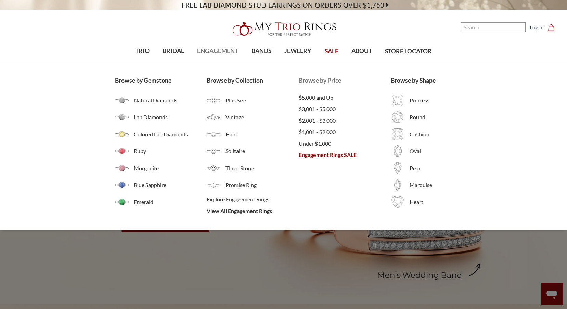
click at [325, 155] on span "Engagement Rings SALE" at bounding box center [345, 155] width 92 height 8
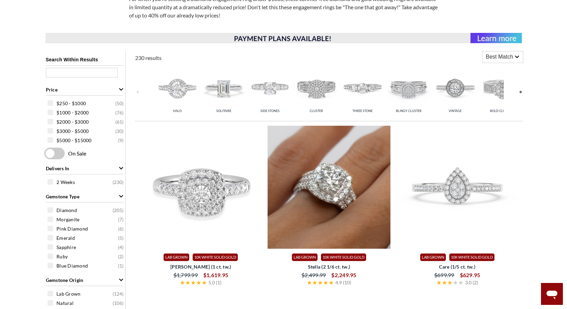
scroll to position [240, 0]
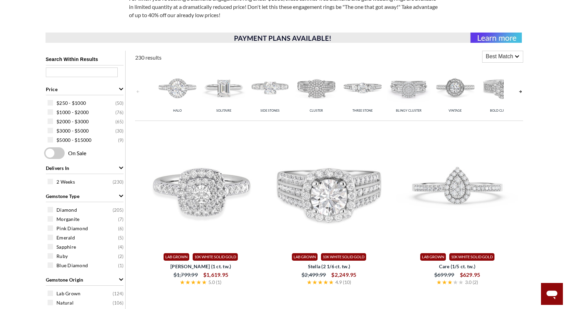
click at [52, 152] on span at bounding box center [54, 153] width 21 height 12
click at [46, 153] on input "checkbox" at bounding box center [46, 153] width 0 height 0
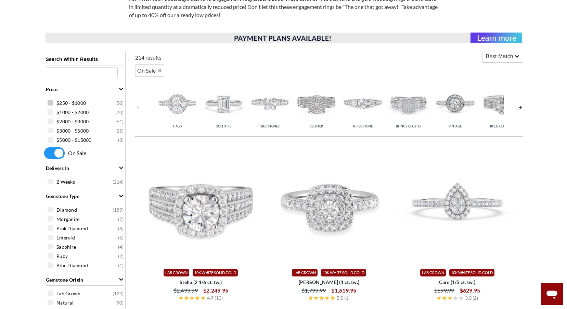
click at [50, 104] on span at bounding box center [50, 102] width 5 height 5
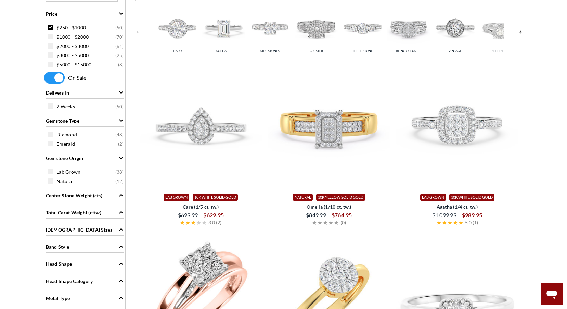
scroll to position [377, 0]
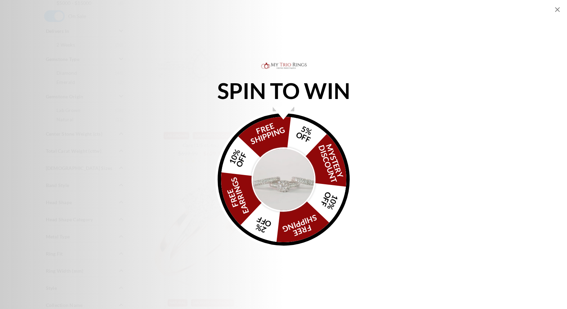
click at [288, 179] on img "Alia popup" at bounding box center [284, 179] width 64 height 64
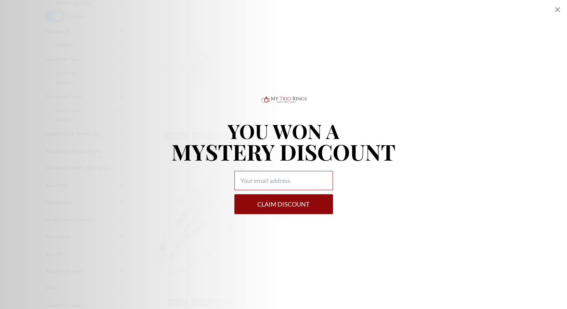
click at [295, 179] on input "Alia popup" at bounding box center [284, 180] width 99 height 19
type input "shellyhough24@gmail.com"
click at [281, 204] on button "Claim DISCOUNT" at bounding box center [284, 204] width 99 height 20
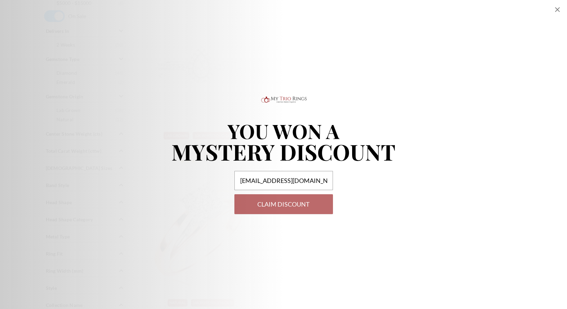
select select "US"
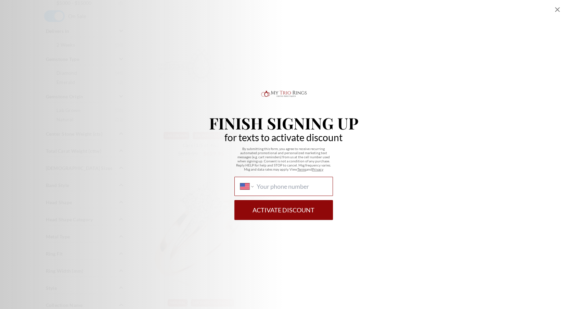
click at [302, 185] on input "International Afghanistan Åland Islands Albania Algeria American Samoa Andorra …" at bounding box center [292, 186] width 70 height 8
type input "1 (918) 895-1265"
click at [294, 212] on button "Activate Discount" at bounding box center [284, 210] width 99 height 20
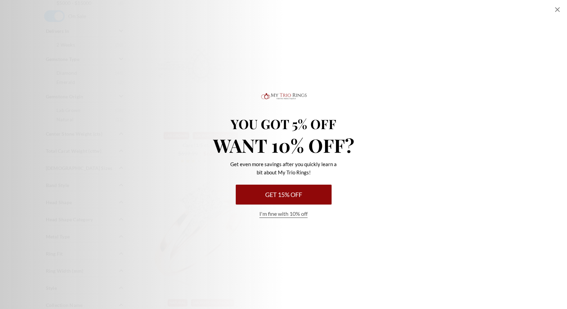
click at [288, 194] on button "Get 15% Off" at bounding box center [284, 195] width 96 height 20
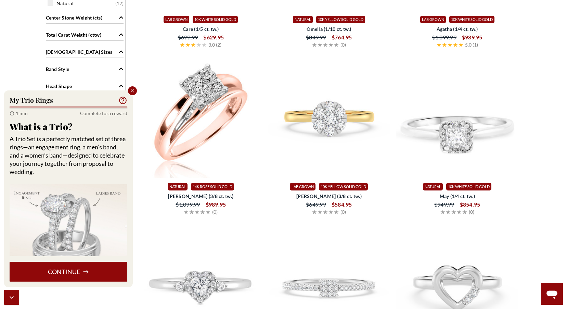
scroll to position [514, 0]
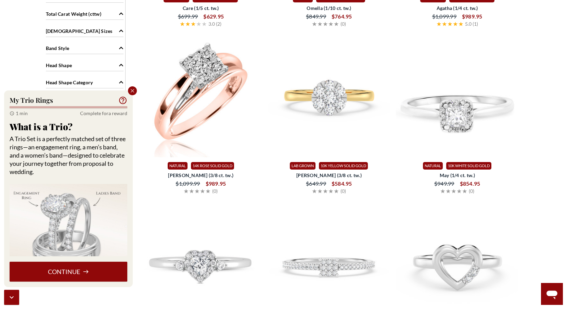
click at [89, 270] on icon at bounding box center [86, 271] width 6 height 6
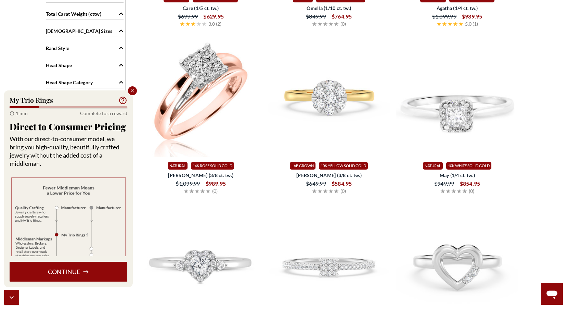
click at [104, 268] on button "Continue" at bounding box center [69, 272] width 118 height 20
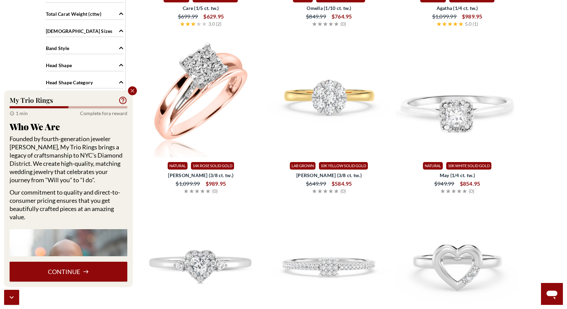
click at [106, 271] on button "Continue" at bounding box center [69, 272] width 118 height 20
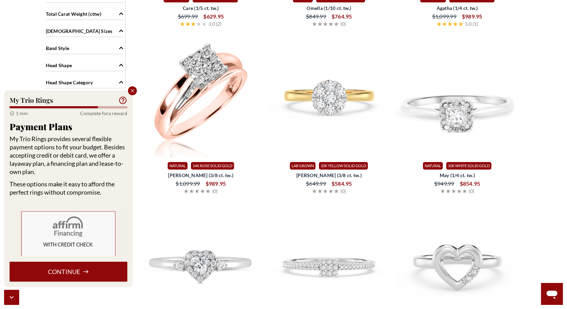
click at [106, 271] on button "Continue" at bounding box center [69, 272] width 118 height 20
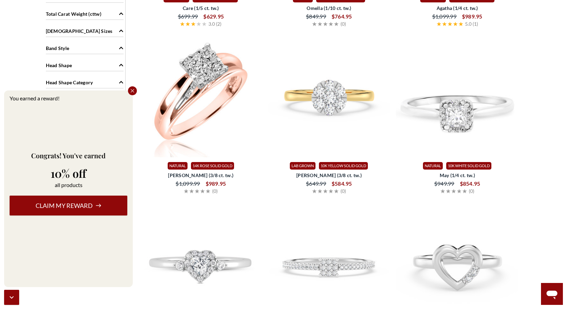
click at [100, 201] on button "Claim my reward" at bounding box center [69, 205] width 118 height 20
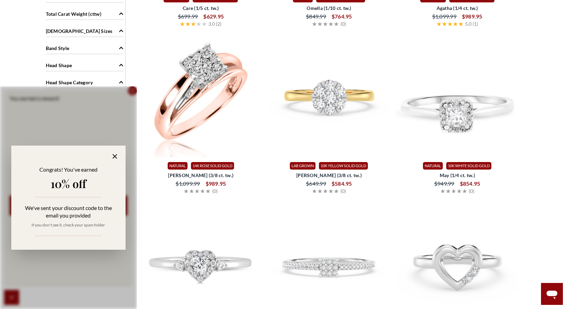
click at [115, 155] on icon at bounding box center [115, 156] width 8 height 8
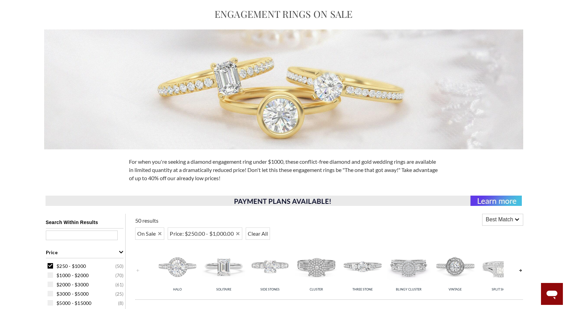
scroll to position [0, 0]
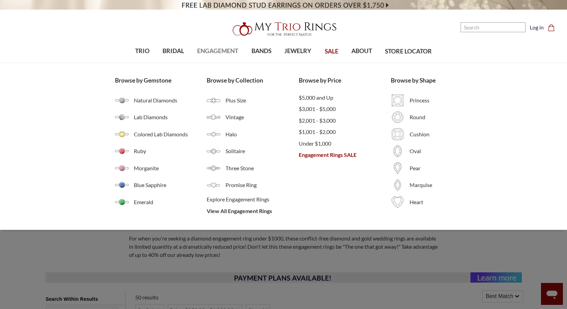
click at [211, 51] on span "ENGAGEMENT" at bounding box center [217, 51] width 41 height 9
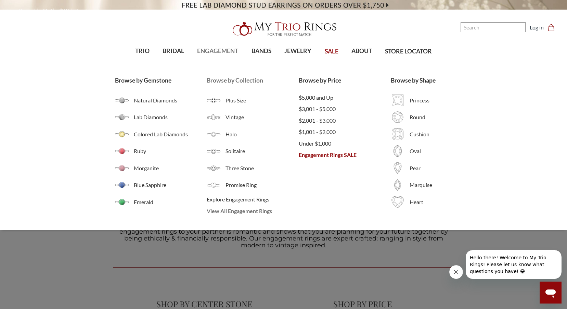
click at [238, 212] on span "View All Engagement Rings" at bounding box center [253, 211] width 92 height 8
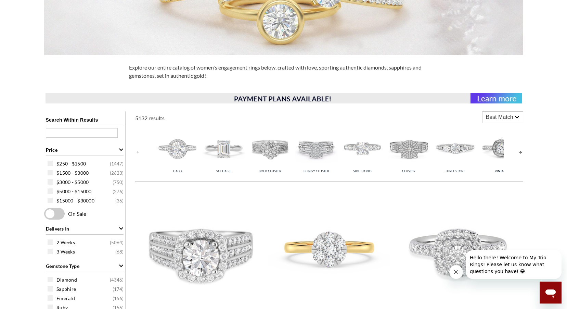
scroll to position [171, 0]
click at [521, 152] on link at bounding box center [520, 152] width 5 height 54
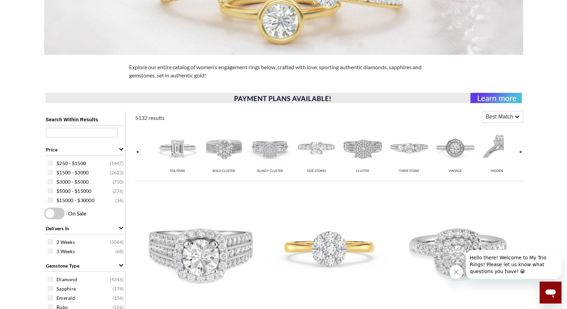
click at [521, 152] on link at bounding box center [520, 152] width 5 height 54
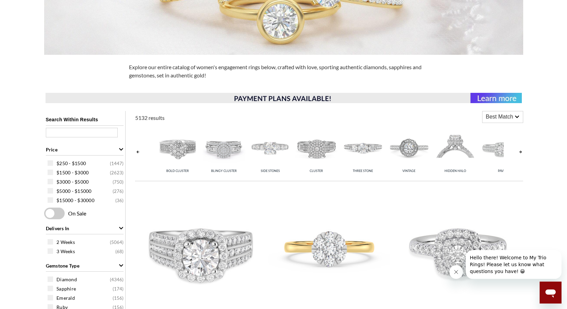
click at [521, 152] on link at bounding box center [520, 152] width 5 height 54
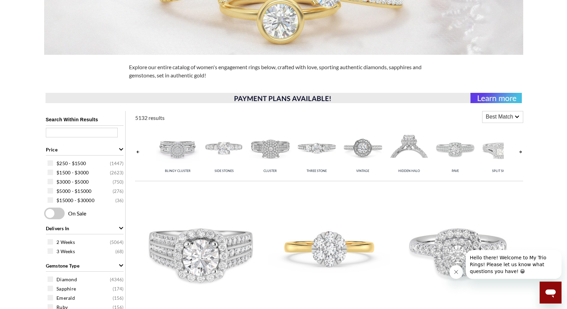
click at [521, 152] on link at bounding box center [520, 152] width 5 height 54
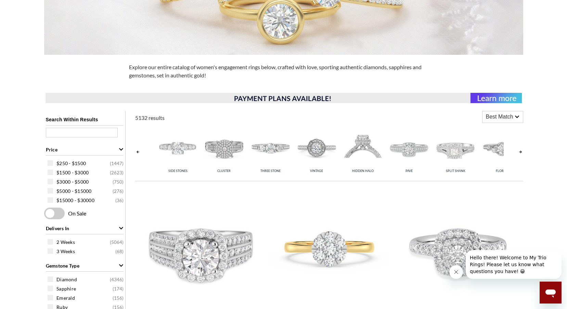
click at [521, 152] on link at bounding box center [520, 152] width 5 height 54
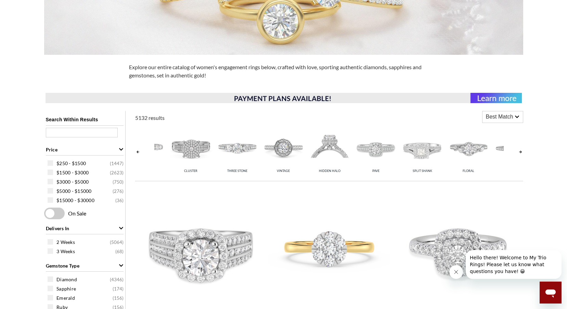
click at [521, 152] on link at bounding box center [520, 152] width 5 height 54
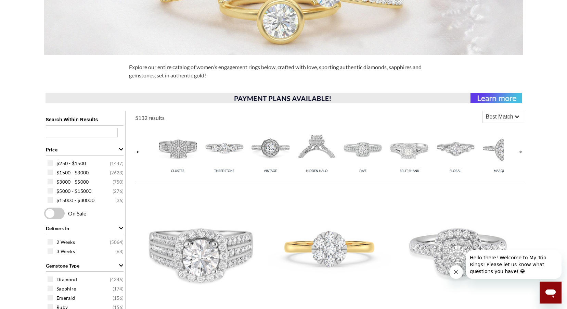
click at [521, 152] on link at bounding box center [520, 152] width 5 height 54
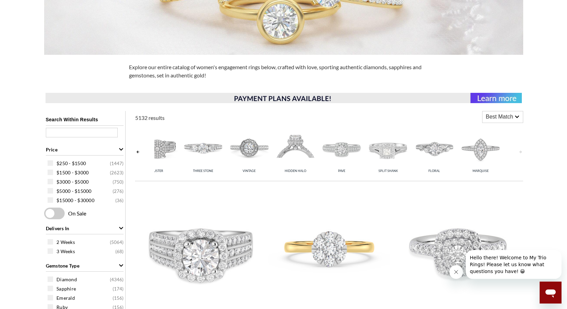
click at [521, 152] on link at bounding box center [520, 152] width 5 height 54
click at [136, 153] on link at bounding box center [137, 152] width 5 height 54
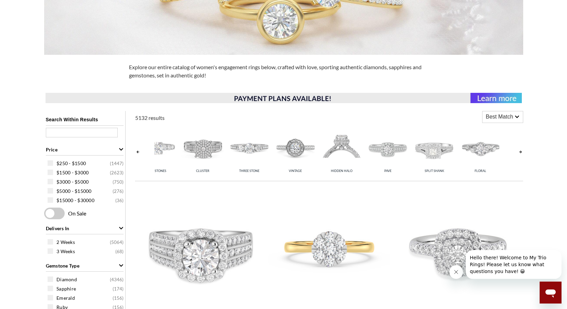
click at [136, 153] on link at bounding box center [137, 152] width 5 height 54
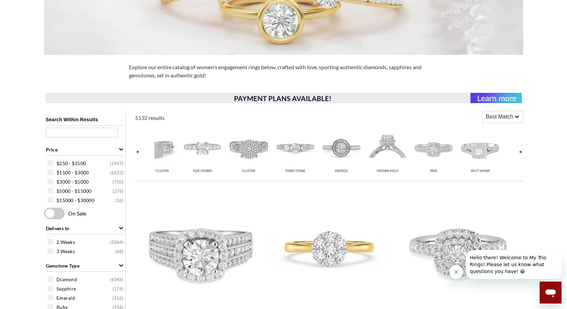
click at [136, 153] on link at bounding box center [137, 152] width 5 height 54
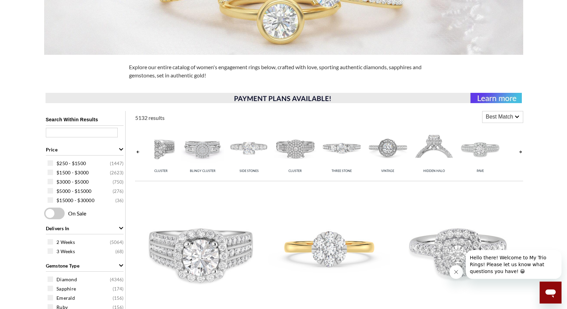
click at [136, 153] on link at bounding box center [137, 152] width 5 height 54
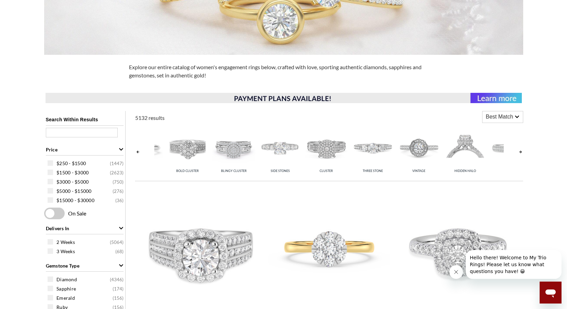
click at [136, 153] on link at bounding box center [137, 152] width 5 height 54
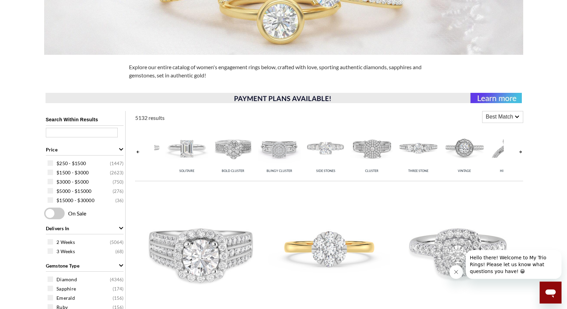
click at [136, 153] on link at bounding box center [137, 152] width 5 height 54
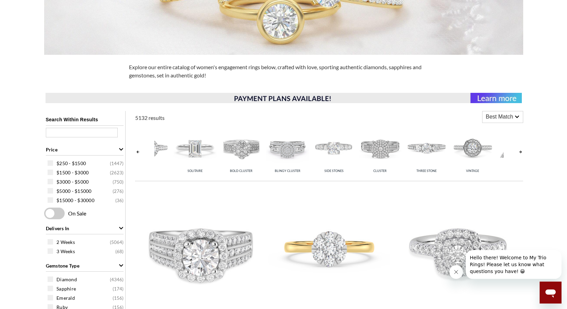
click at [136, 153] on link at bounding box center [137, 152] width 5 height 54
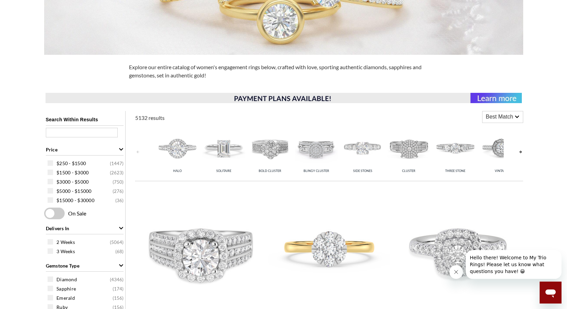
click at [136, 153] on link at bounding box center [137, 152] width 5 height 54
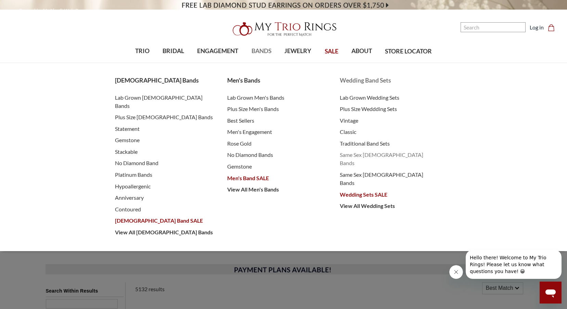
click at [384, 154] on span "Same Sex [DEMOGRAPHIC_DATA] Bands" at bounding box center [389, 159] width 99 height 16
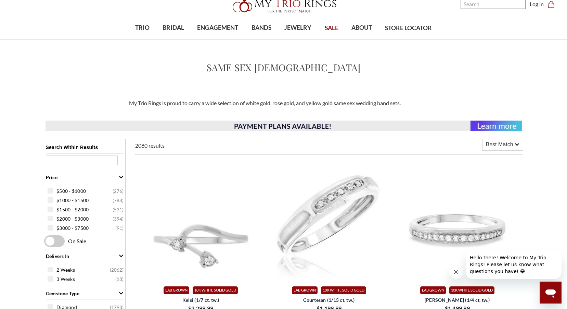
scroll to position [34, 0]
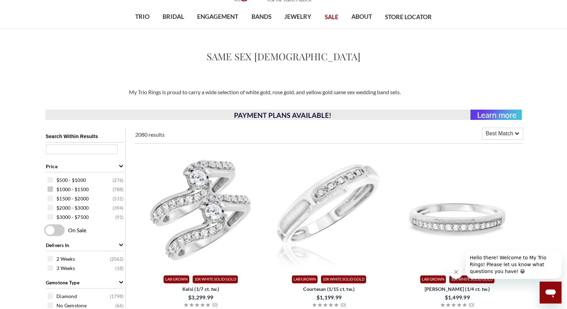
drag, startPoint x: 49, startPoint y: 180, endPoint x: 48, endPoint y: 185, distance: 5.2
click at [49, 185] on div "$500 - $1000 ( 276 ) $1000 - $1500 ( 788 ) $1500 - $2000 ( 531 ) $2000 - $3000 …" at bounding box center [84, 198] width 81 height 48
click at [50, 177] on span at bounding box center [50, 179] width 5 height 5
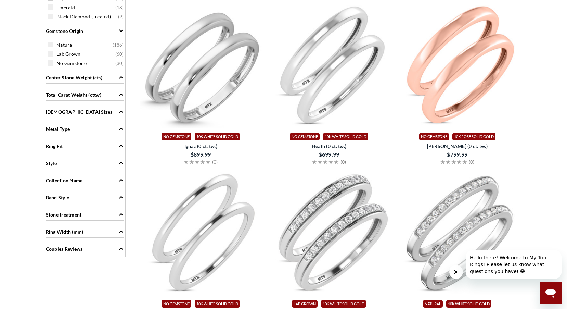
scroll to position [377, 0]
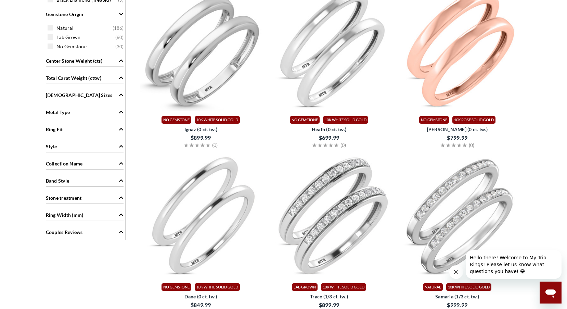
click at [122, 215] on icon "Ring Width (mm)" at bounding box center [121, 214] width 5 height 5
click at [122, 215] on icon "Ring Width (mm)" at bounding box center [121, 215] width 4 height 2
click at [122, 215] on icon "Ring Width (mm)" at bounding box center [121, 214] width 5 height 5
click at [115, 215] on div "Ring Width (mm)" at bounding box center [85, 214] width 78 height 13
click at [122, 127] on icon "Ring Fit" at bounding box center [121, 129] width 5 height 5
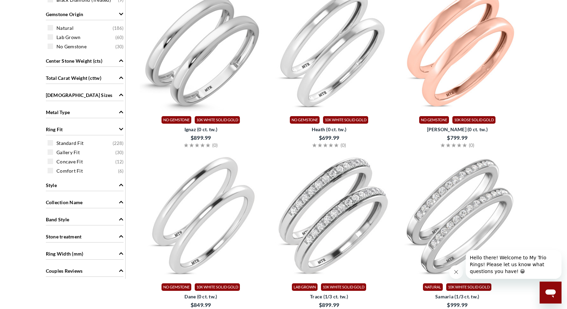
click at [121, 129] on icon "Ring Fit" at bounding box center [121, 129] width 5 height 5
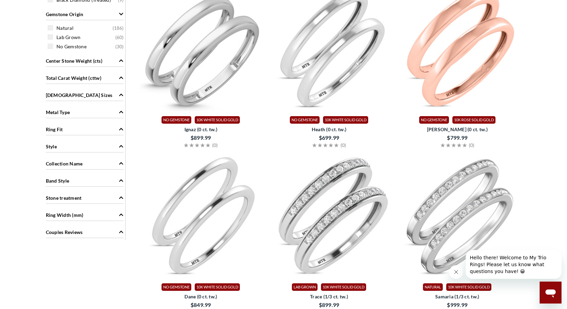
click at [121, 110] on icon "Metal Type" at bounding box center [121, 112] width 5 height 5
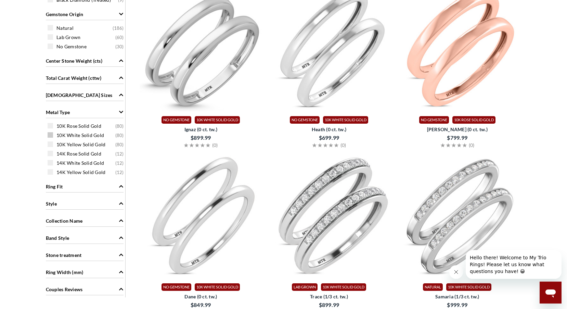
click at [51, 135] on span at bounding box center [50, 134] width 5 height 5
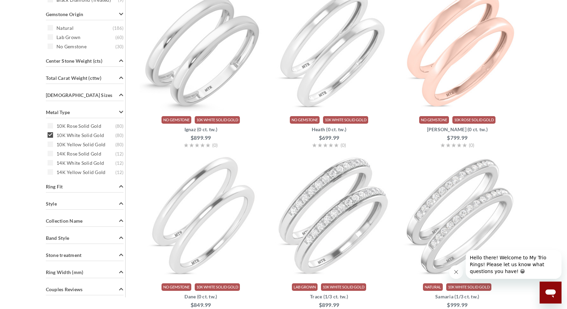
scroll to position [154, 0]
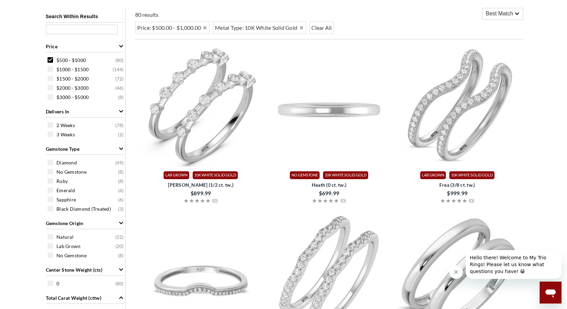
click at [328, 108] on img at bounding box center [329, 105] width 123 height 123
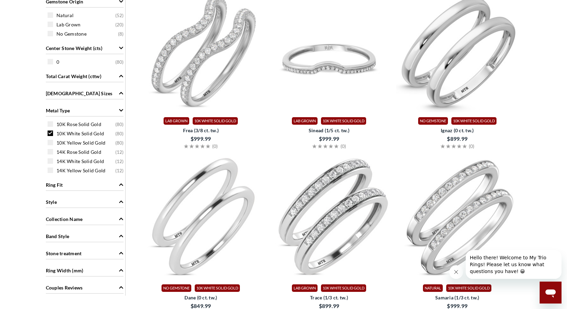
scroll to position [394, 0]
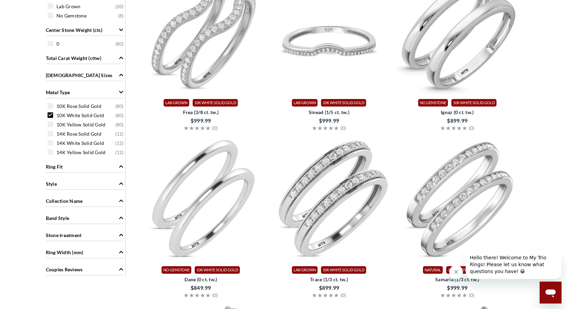
click at [119, 75] on icon "Ladies Sizes" at bounding box center [121, 75] width 5 height 5
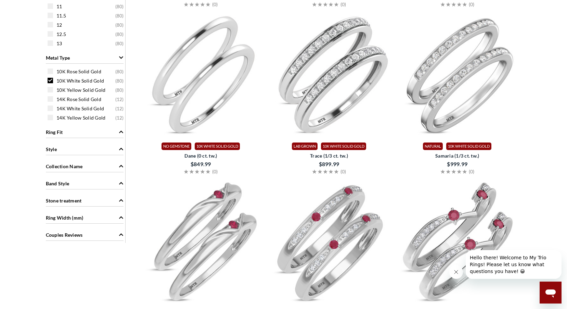
scroll to position [531, 0]
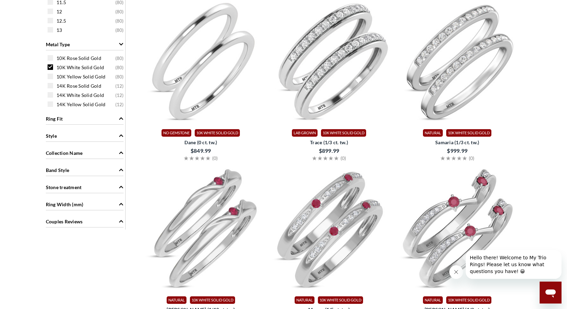
click at [119, 116] on icon "Ring Fit" at bounding box center [121, 118] width 5 height 5
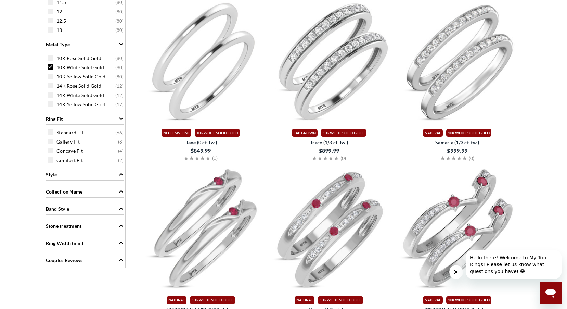
click at [123, 174] on icon "Style" at bounding box center [121, 174] width 5 height 5
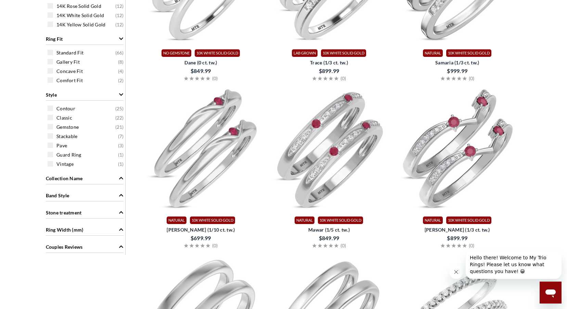
scroll to position [633, 0]
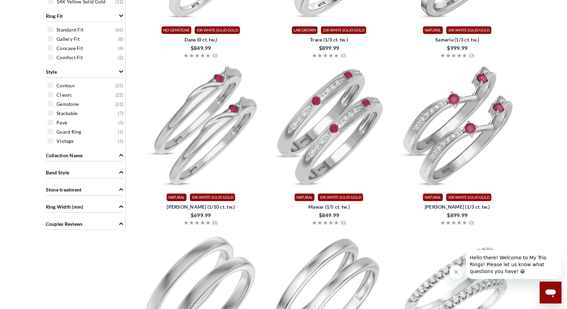
click at [119, 155] on icon "Collection Name" at bounding box center [121, 155] width 5 height 5
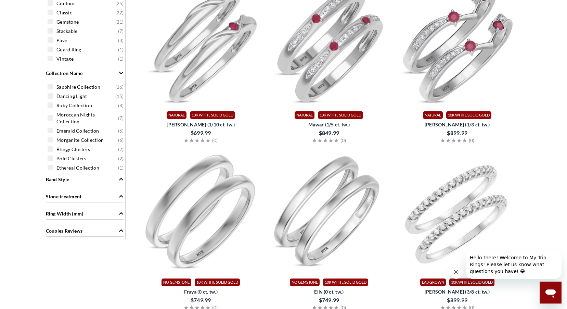
scroll to position [736, 0]
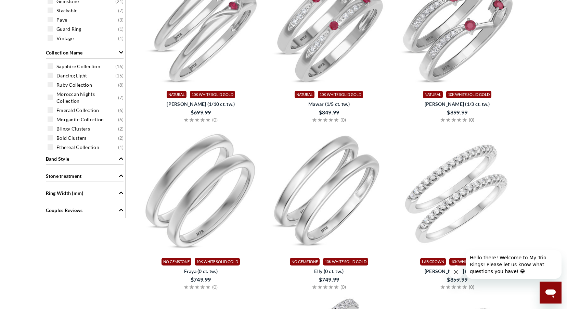
click at [119, 159] on icon "Band Style" at bounding box center [121, 158] width 5 height 5
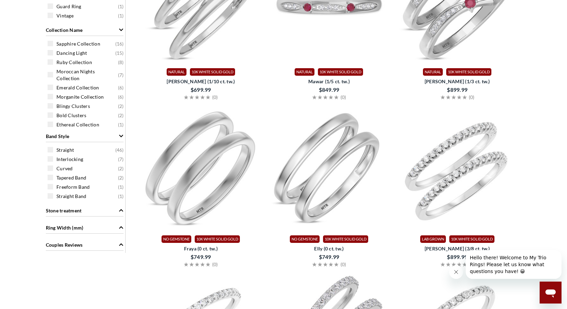
scroll to position [787, 0]
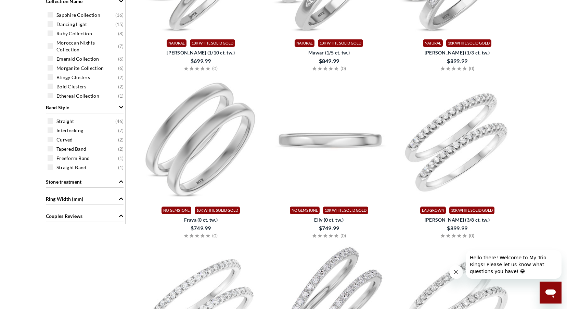
click at [322, 141] on img at bounding box center [329, 140] width 123 height 123
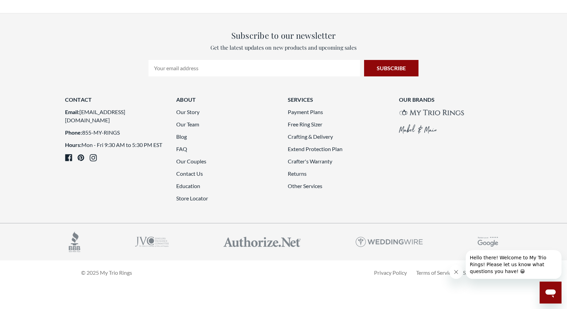
scroll to position [1746, 0]
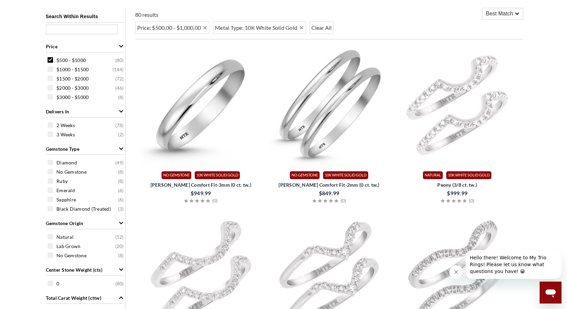
click at [202, 97] on img at bounding box center [201, 105] width 123 height 123
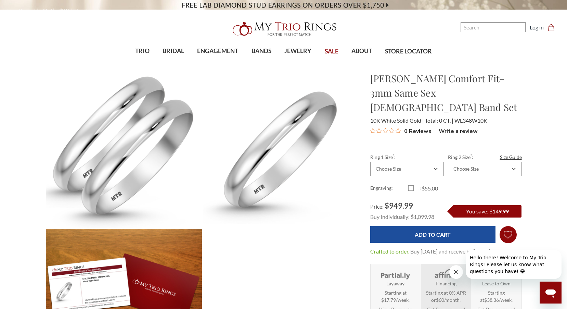
click at [506, 216] on icon "Wish Lists Wish Lists" at bounding box center [508, 234] width 9 height 51
click at [477, 240] on link "Add to My Wish List" at bounding box center [481, 242] width 65 height 23
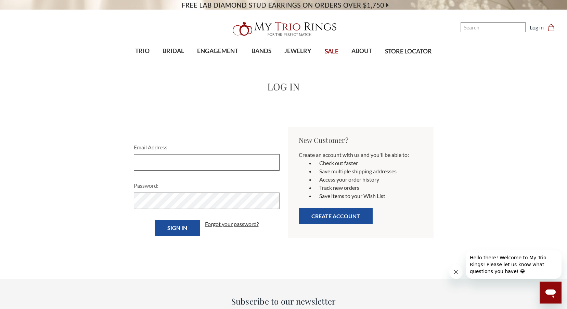
click at [181, 161] on input "Email Address:" at bounding box center [207, 162] width 146 height 16
type input "[EMAIL_ADDRESS][DOMAIN_NAME]"
click at [335, 213] on button "Create Account" at bounding box center [336, 216] width 74 height 16
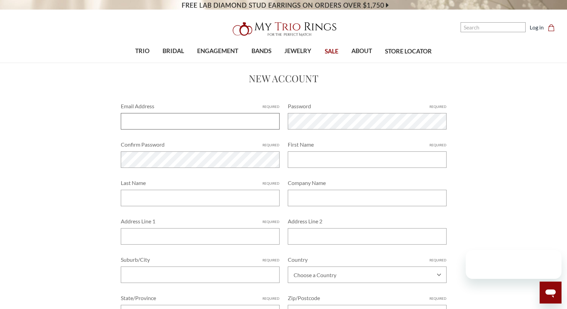
click at [190, 123] on input "Email Address Required" at bounding box center [200, 121] width 159 height 16
type input "[EMAIL_ADDRESS][DOMAIN_NAME]"
type input "[PERSON_NAME]"
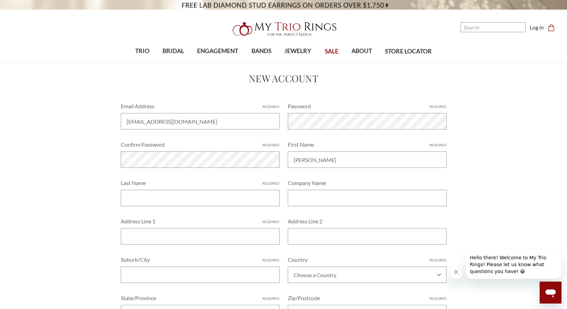
type input "[PERSON_NAME]"
type input "[STREET_ADDRESS]"
type input "Broken Arrow"
select select "United States"
type input "74012"
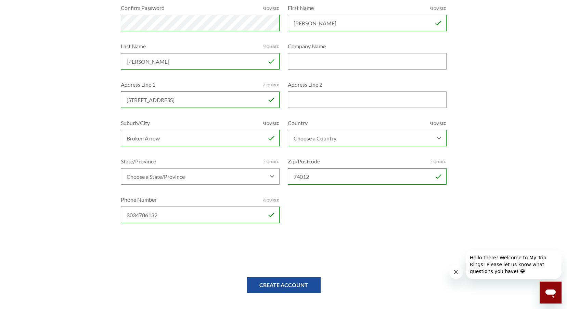
scroll to position [137, 0]
click at [233, 204] on div "Phone Number Required 3034786132" at bounding box center [200, 208] width 167 height 27
click at [221, 211] on input "3034786132" at bounding box center [200, 214] width 159 height 16
drag, startPoint x: 220, startPoint y: 211, endPoint x: 74, endPoint y: 213, distance: 146.2
click at [74, 213] on div "Home Create Account New Account Email Address Required shellyhough24@gmail.com …" at bounding box center [283, 117] width 509 height 366
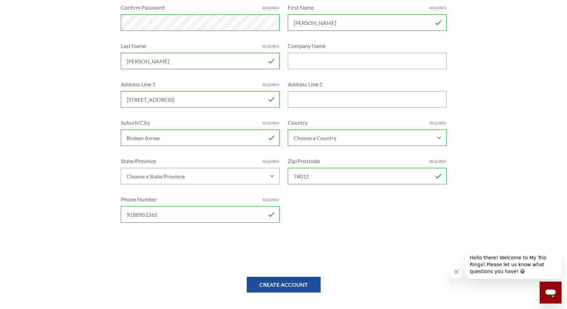
type input "9188951265"
click at [274, 177] on select "Choose a State/Province Alabama Alaska American Samoa Arizona Arkansas Armed Fo…" at bounding box center [200, 176] width 159 height 16
select select "Oklahoma"
click at [121, 168] on select "Choose a State/Province Alabama Alaska American Samoa Arizona Arkansas Armed Fo…" at bounding box center [200, 176] width 159 height 16
click at [282, 281] on input "Create Account" at bounding box center [284, 285] width 74 height 16
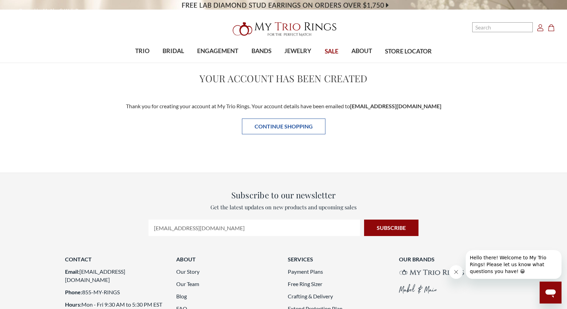
click at [289, 124] on link "Continue Shopping" at bounding box center [284, 126] width 84 height 16
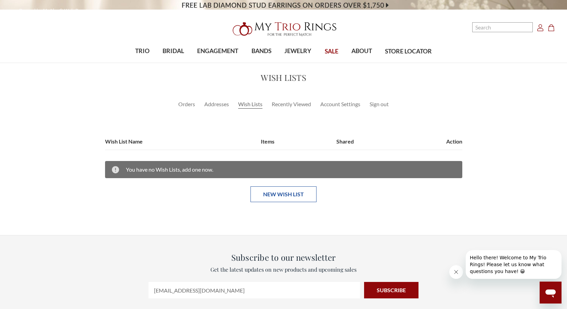
click at [292, 195] on link "New Wish List" at bounding box center [284, 194] width 66 height 16
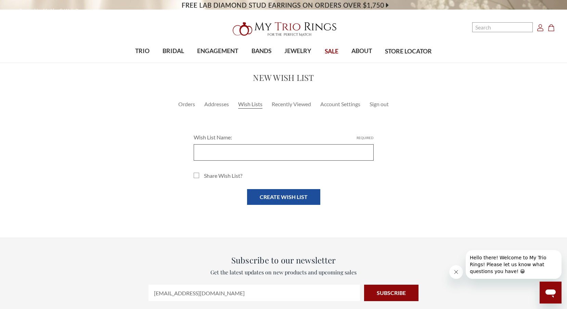
click at [254, 150] on input "Wish List Name: Required" at bounding box center [284, 152] width 180 height 16
type input "Rings with my baby!"
click at [198, 175] on label "Share Wish List?" at bounding box center [284, 176] width 180 height 8
click at [194, 172] on input "Share Wish List?" at bounding box center [194, 172] width 0 height 0
checkbox input "true"
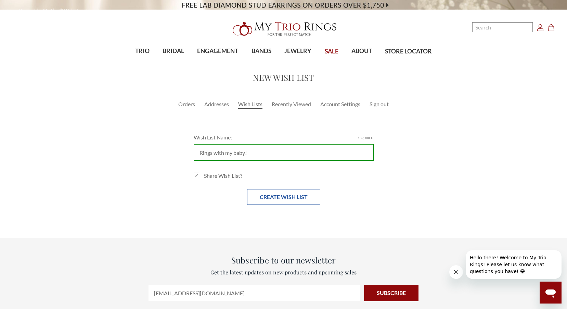
click at [286, 197] on input "Create Wish List" at bounding box center [283, 197] width 73 height 16
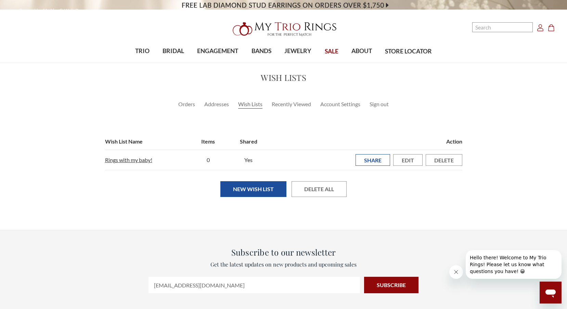
click at [374, 160] on link "Share" at bounding box center [373, 160] width 35 height 12
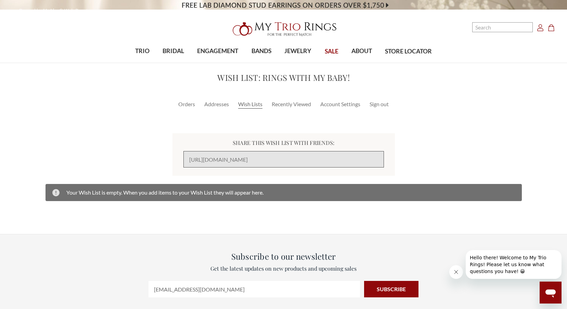
click at [320, 157] on input "[URL][DOMAIN_NAME]" at bounding box center [284, 159] width 201 height 16
click at [224, 156] on input "[URL][DOMAIN_NAME]" at bounding box center [284, 159] width 201 height 16
click at [224, 156] on input "https://www.mytriorings.com/wishlist.php?publicwishlist=7a719703-9d7d-4c57-b88f…" at bounding box center [284, 159] width 201 height 16
drag, startPoint x: 224, startPoint y: 156, endPoint x: 220, endPoint y: 159, distance: 4.8
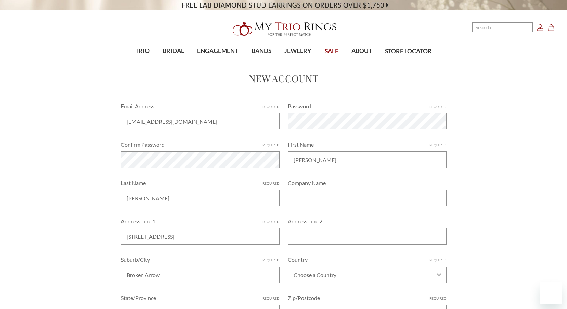
select select "[GEOGRAPHIC_DATA]"
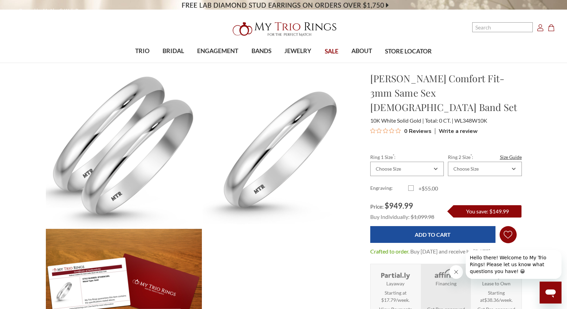
click at [516, 226] on link "Add to Wish List Wish Lists Wish Lists" at bounding box center [508, 234] width 17 height 17
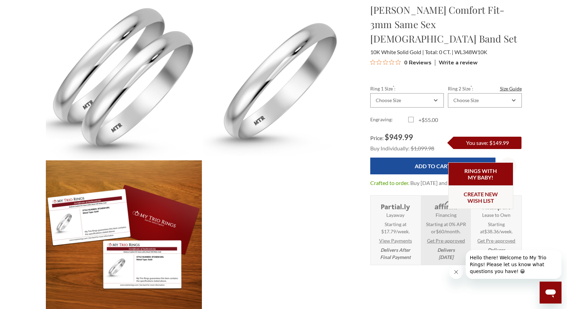
click at [486, 177] on link "Rings with my baby!" at bounding box center [481, 173] width 65 height 23
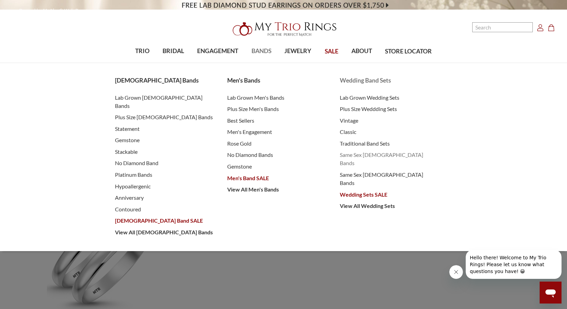
click at [361, 153] on span "Same Sex [DEMOGRAPHIC_DATA] Bands" at bounding box center [389, 159] width 99 height 16
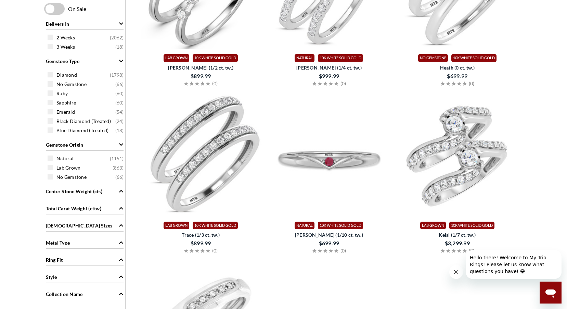
scroll to position [274, 0]
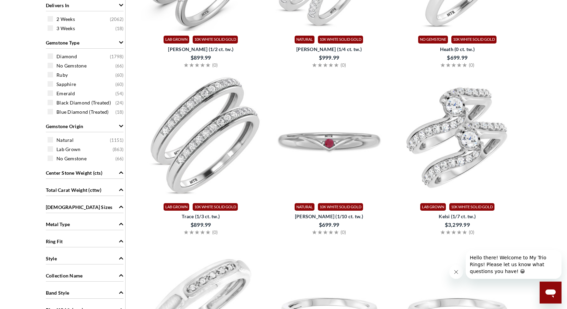
click at [334, 141] on img at bounding box center [329, 136] width 123 height 123
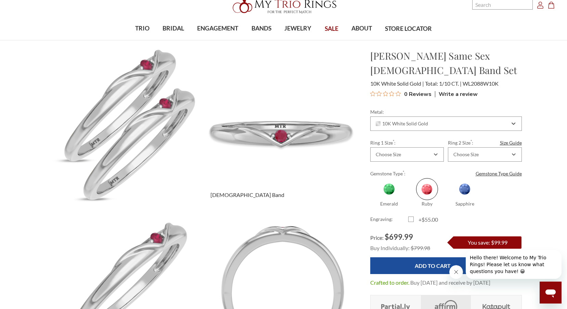
scroll to position [34, 0]
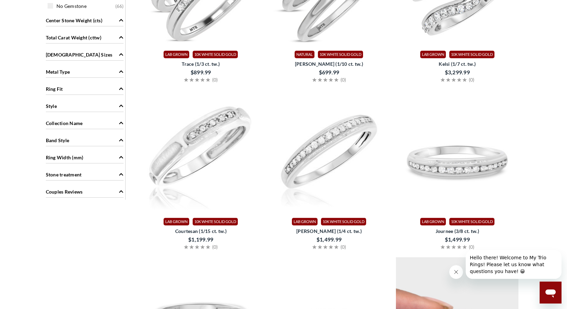
scroll to position [445, 0]
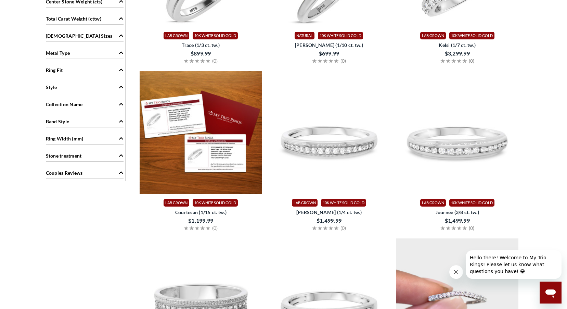
click at [192, 128] on img at bounding box center [201, 132] width 123 height 123
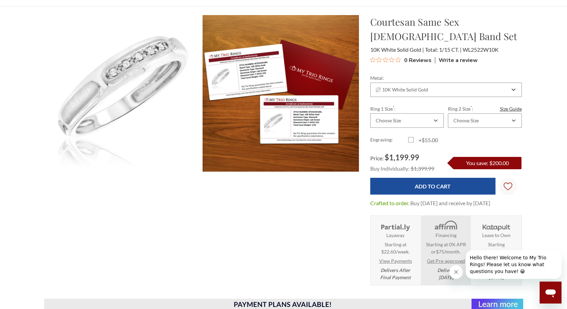
scroll to position [34, 0]
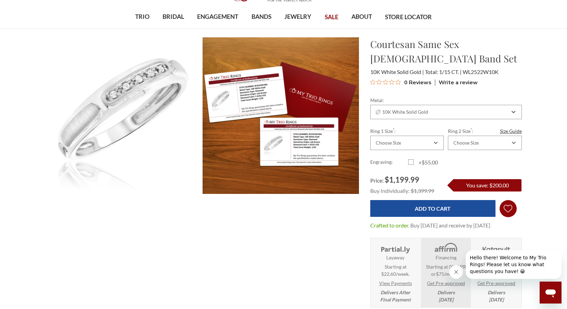
click at [512, 212] on icon "Wish Lists Wish Lists" at bounding box center [508, 208] width 9 height 51
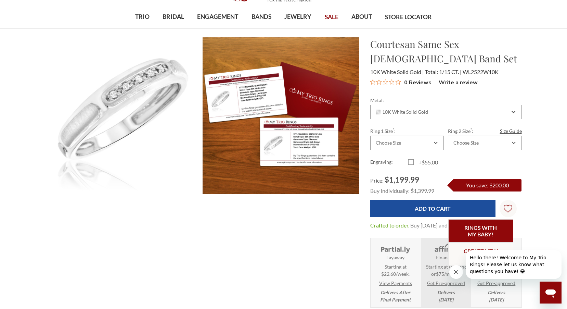
click at [484, 228] on link "Rings with my baby!" at bounding box center [481, 230] width 65 height 23
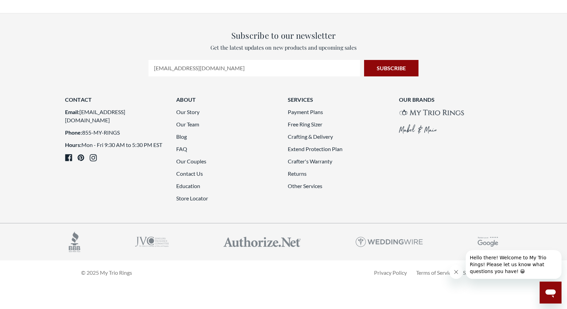
scroll to position [1643, 0]
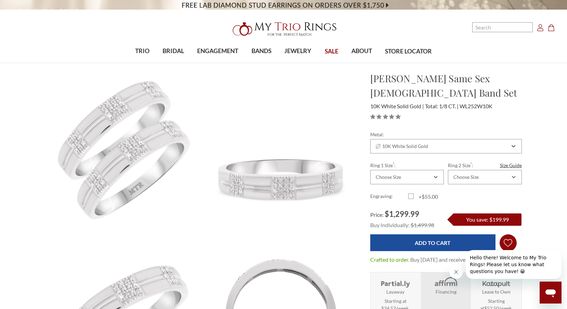
click at [510, 239] on use "Wish Lists" at bounding box center [508, 243] width 9 height 8
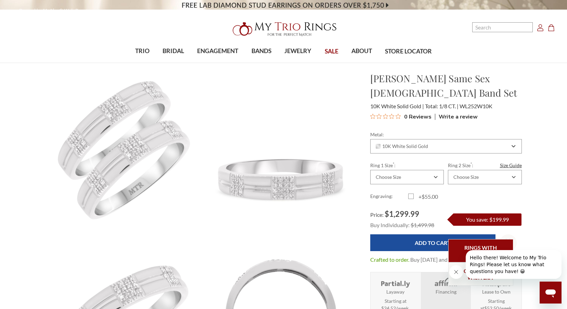
click at [492, 246] on link "Rings with my baby!" at bounding box center [481, 250] width 65 height 23
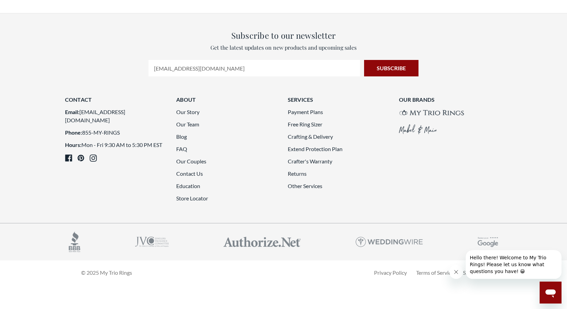
scroll to position [1524, 0]
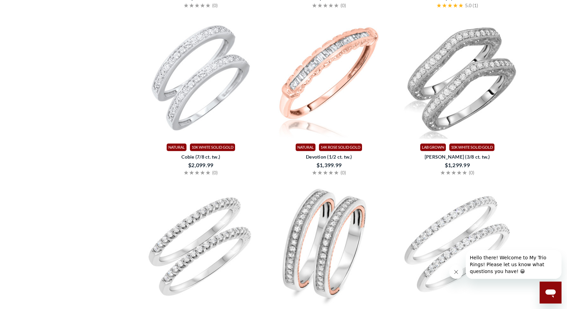
scroll to position [770, 0]
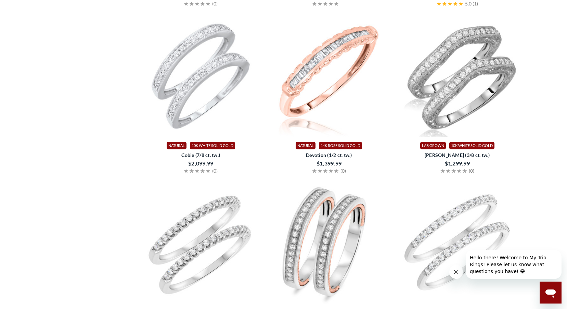
click at [333, 87] on img at bounding box center [329, 25] width 123 height 123
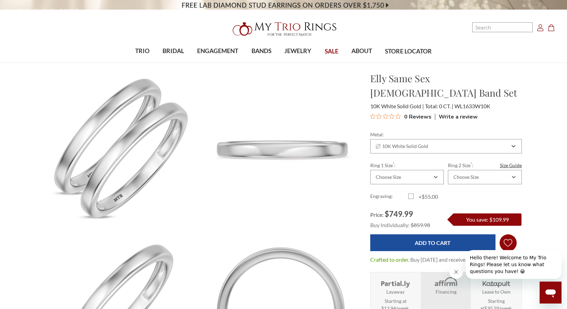
click at [508, 229] on icon "Wish Lists Wish Lists" at bounding box center [508, 242] width 9 height 51
click at [482, 244] on link "Rings with my baby!" at bounding box center [481, 250] width 65 height 23
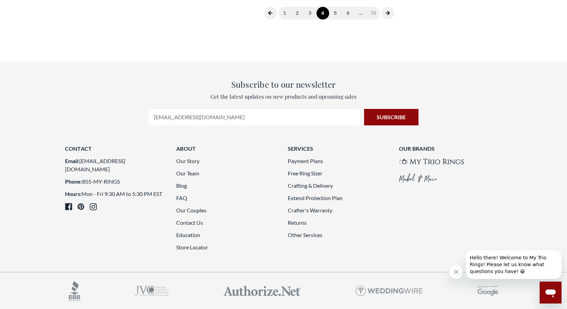
scroll to position [1660, 0]
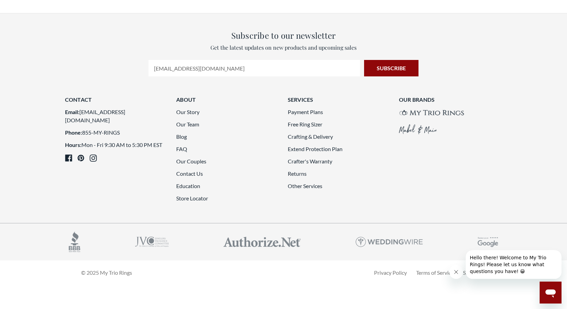
scroll to position [1626, 0]
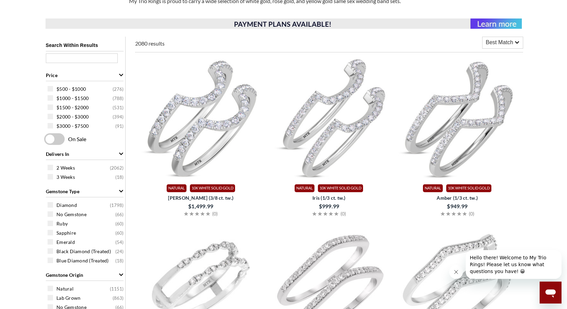
scroll to position [120, 0]
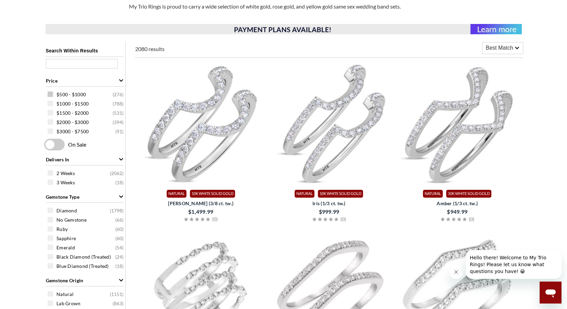
click at [50, 97] on span at bounding box center [50, 93] width 5 height 5
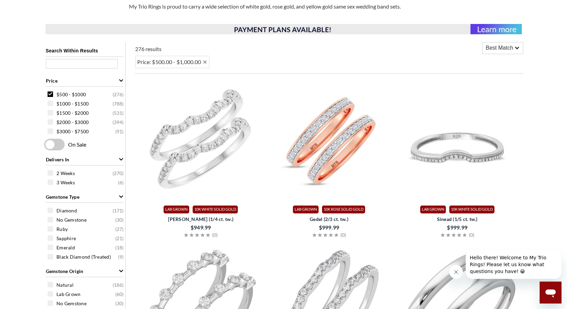
click at [51, 103] on span at bounding box center [50, 103] width 5 height 5
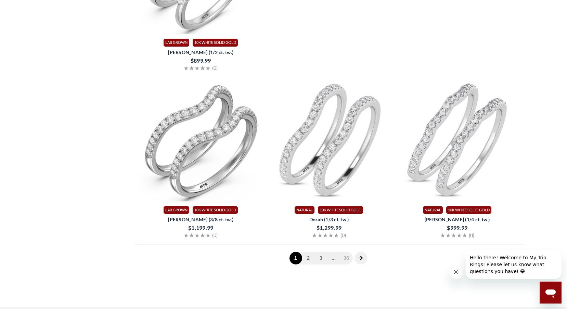
scroll to position [1284, 0]
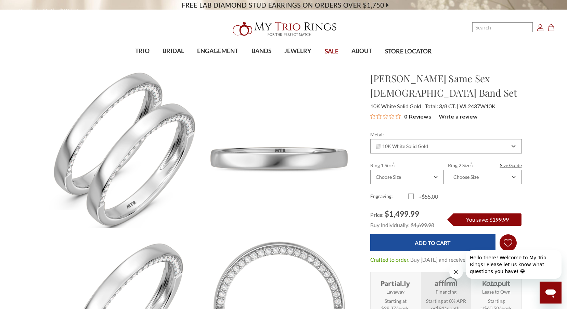
click at [511, 239] on use "Wish Lists" at bounding box center [508, 243] width 9 height 8
click at [487, 243] on link "Rings with my baby!" at bounding box center [481, 250] width 65 height 23
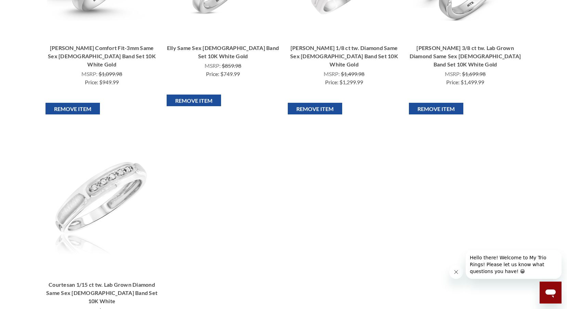
scroll to position [308, 0]
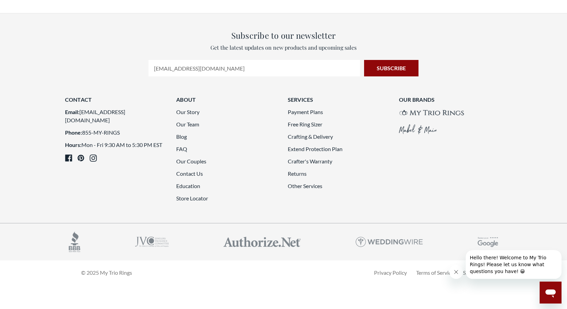
scroll to position [1558, 0]
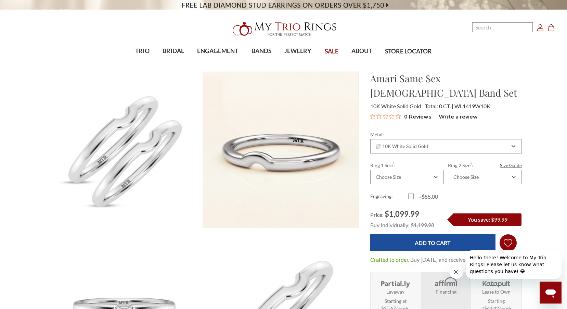
click at [506, 232] on icon "Wish Lists Wish Lists" at bounding box center [508, 242] width 9 height 51
click at [473, 250] on link "Rings with my baby!" at bounding box center [481, 250] width 65 height 23
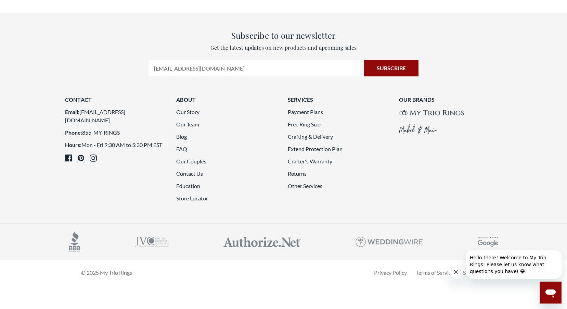
scroll to position [1729, 0]
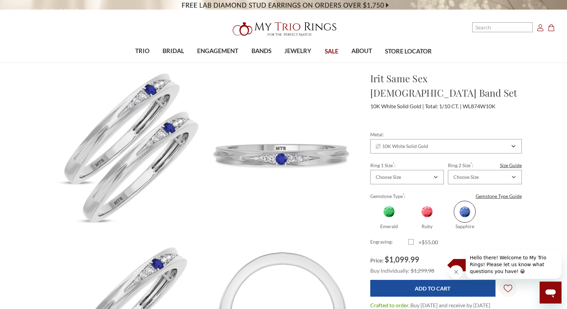
click at [389, 201] on span at bounding box center [389, 212] width 22 height 22
click at [374, 227] on input "Emerald" at bounding box center [373, 227] width 0 height 0
radio input "true"
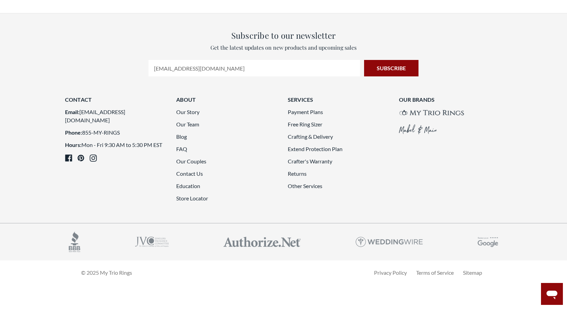
scroll to position [1524, 0]
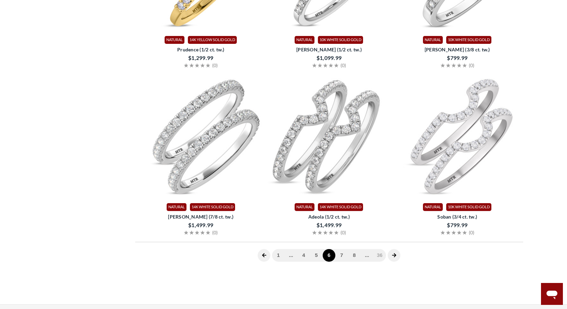
scroll to position [154, 0]
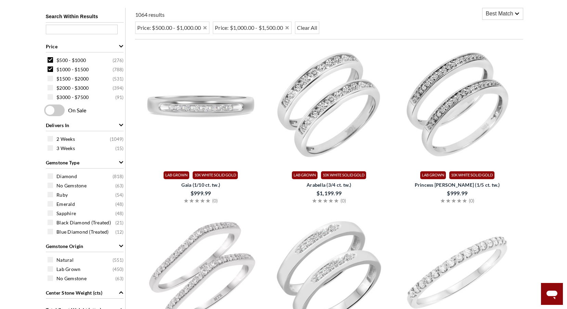
click at [208, 116] on img at bounding box center [201, 105] width 123 height 123
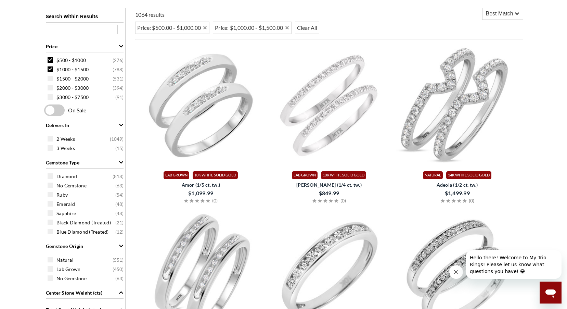
drag, startPoint x: 332, startPoint y: 242, endPoint x: 336, endPoint y: 247, distance: 6.1
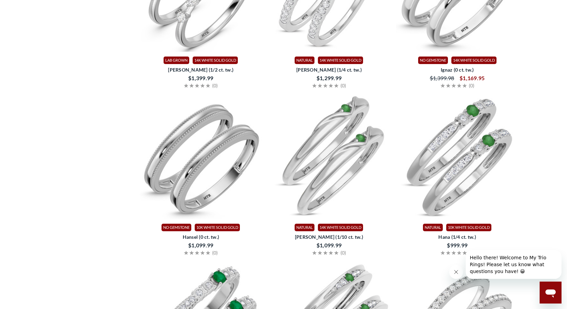
scroll to position [805, 0]
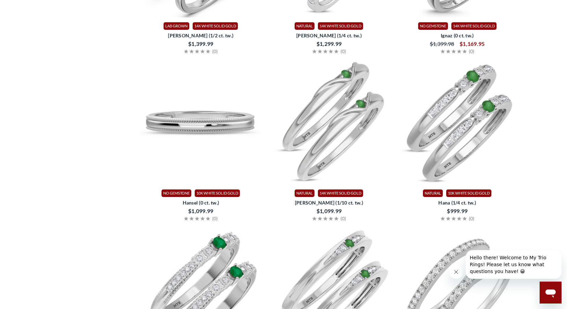
click at [213, 114] on img at bounding box center [201, 123] width 123 height 123
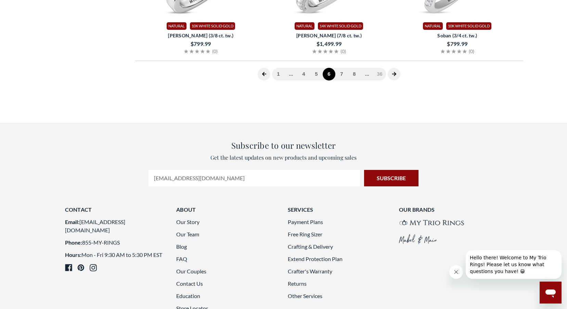
scroll to position [1626, 0]
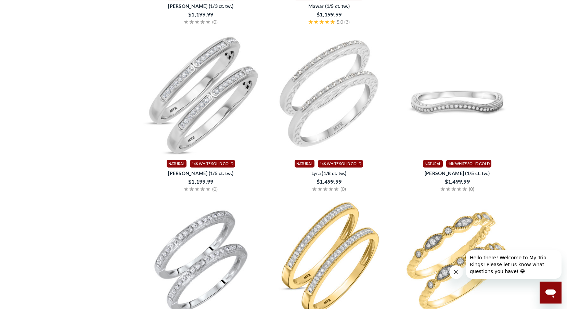
scroll to position [668, 0]
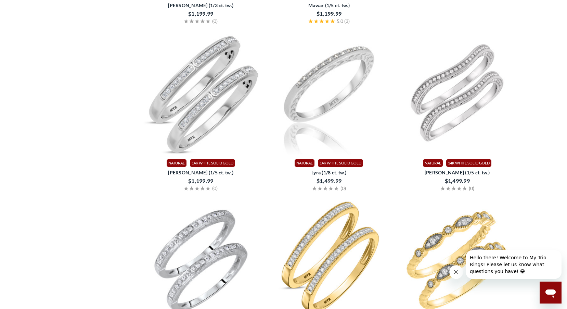
click at [339, 84] on img at bounding box center [329, 92] width 123 height 123
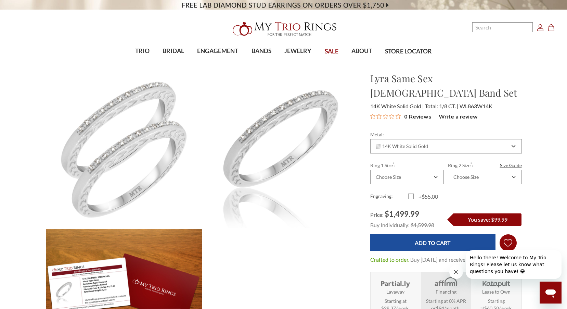
click at [514, 234] on link "Add to Wish List Wish Lists Wish Lists" at bounding box center [508, 242] width 17 height 17
click at [460, 249] on link "Rings with my baby!" at bounding box center [481, 250] width 65 height 23
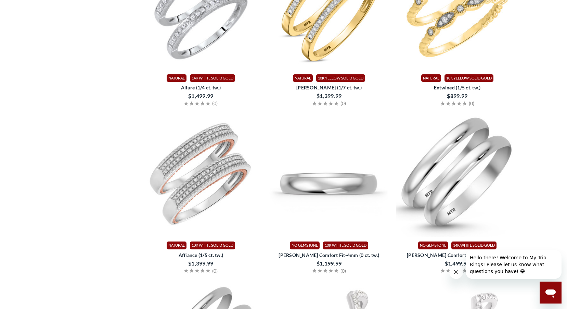
scroll to position [976, 0]
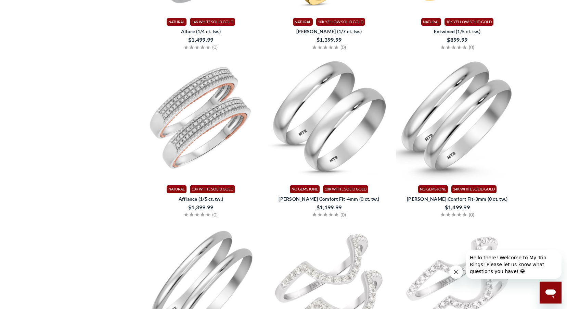
click at [333, 201] on span "Hudson Comfort Fit-4mm (0 ct. tw.)" at bounding box center [329, 198] width 122 height 7
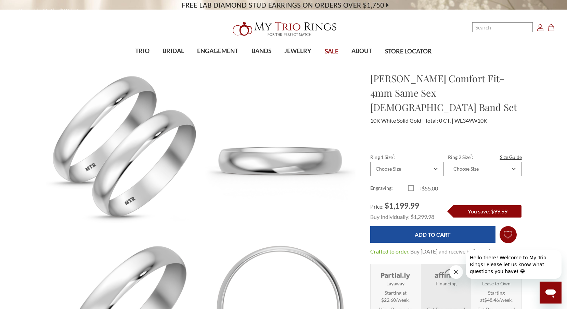
click at [506, 223] on icon "Wish Lists Wish Lists" at bounding box center [508, 234] width 9 height 51
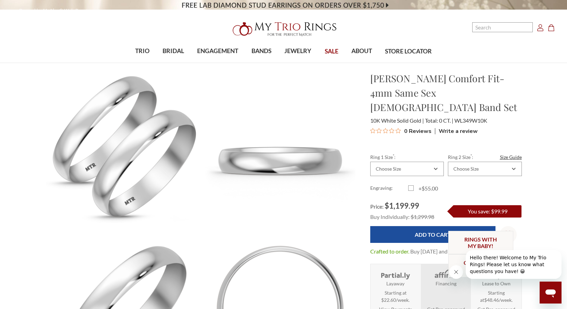
click at [491, 235] on link "Rings with my baby!" at bounding box center [481, 242] width 65 height 23
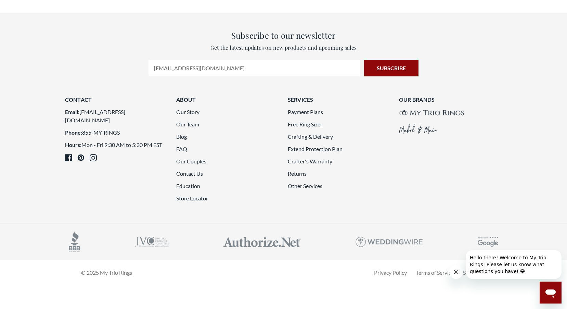
scroll to position [1626, 0]
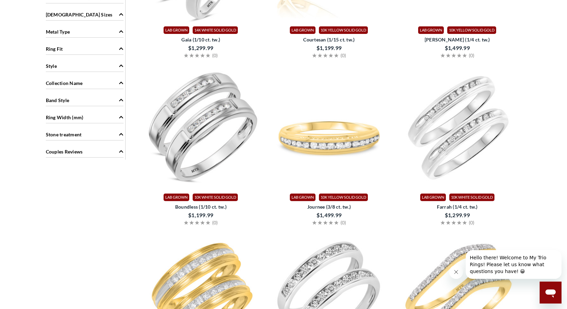
scroll to position [496, 0]
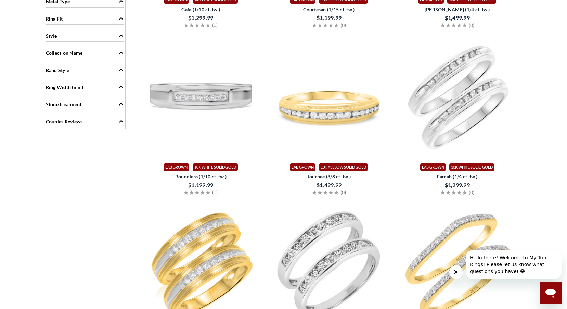
click at [197, 91] on img at bounding box center [201, 97] width 123 height 123
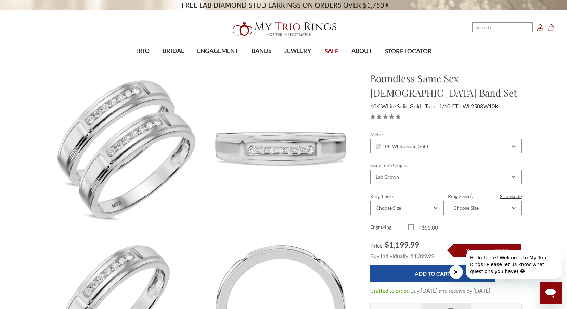
click at [510, 278] on button "Hello there! Welcome to My Trio Rings! Please let us know what questions you ha…" at bounding box center [514, 264] width 96 height 29
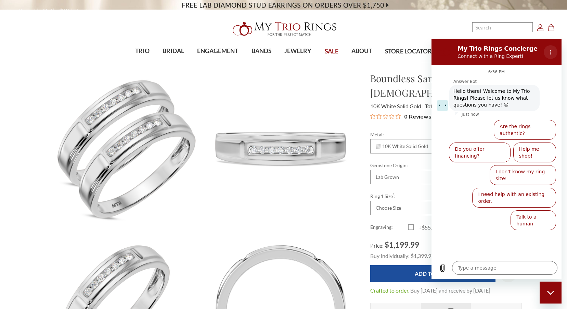
click at [548, 54] on button "Options menu" at bounding box center [551, 52] width 14 height 14
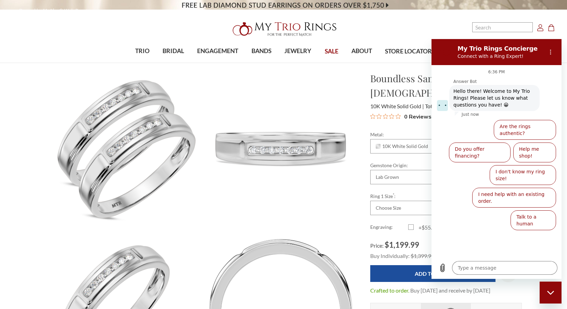
click at [340, 230] on img at bounding box center [281, 307] width 172 height 172
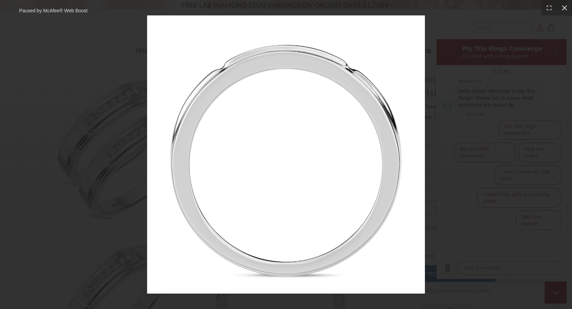
click at [566, 5] on icon at bounding box center [564, 7] width 7 height 7
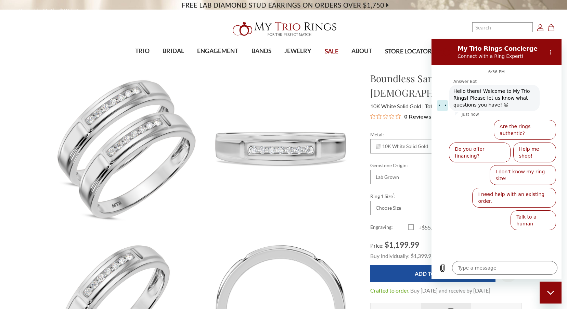
click at [554, 292] on icon "Close messaging window" at bounding box center [550, 292] width 7 height 4
type textarea "x"
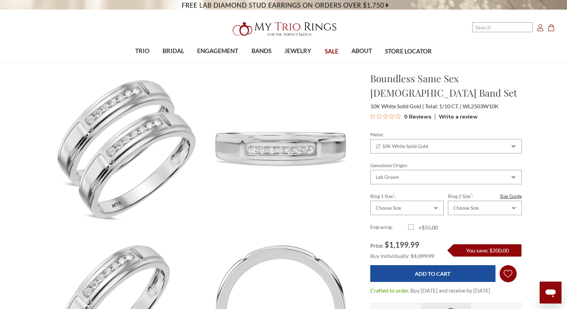
click at [510, 274] on icon "Wish Lists Wish Lists" at bounding box center [508, 273] width 9 height 51
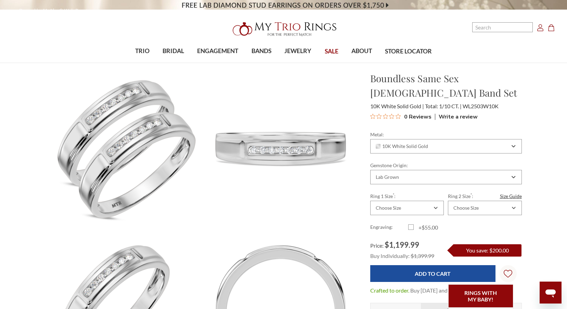
click at [484, 296] on link "Rings with my baby!" at bounding box center [481, 295] width 65 height 23
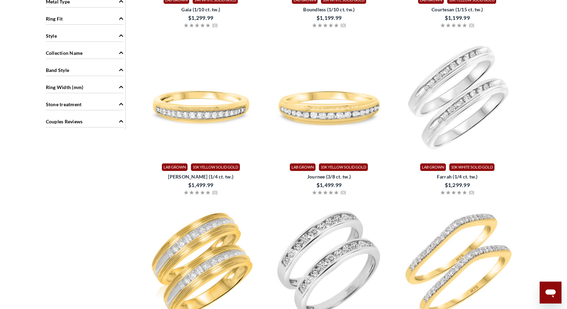
click at [121, 70] on icon "Band Style" at bounding box center [121, 70] width 4 height 2
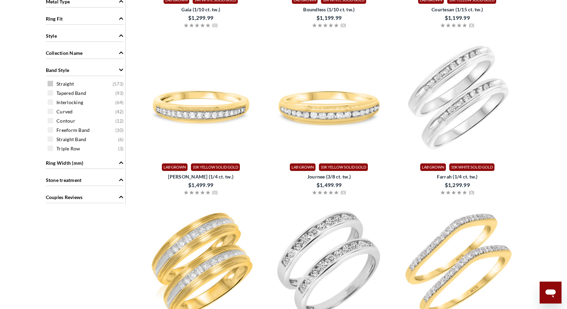
click at [51, 83] on span at bounding box center [50, 83] width 5 height 5
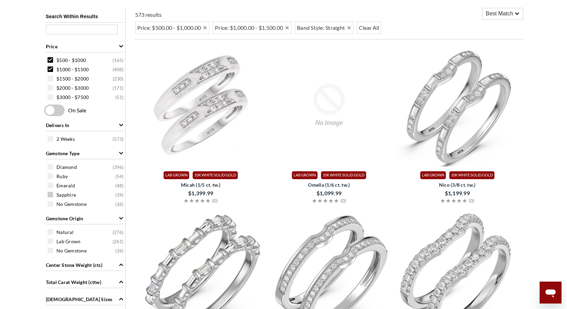
scroll to position [188, 0]
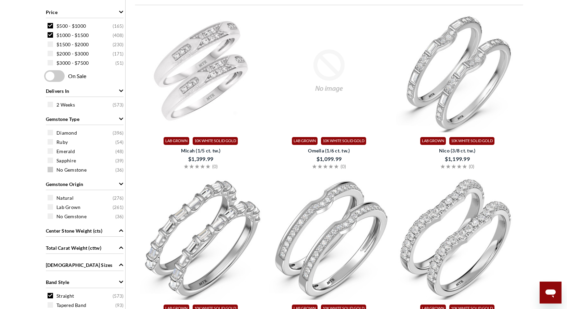
click at [51, 170] on span at bounding box center [50, 169] width 5 height 5
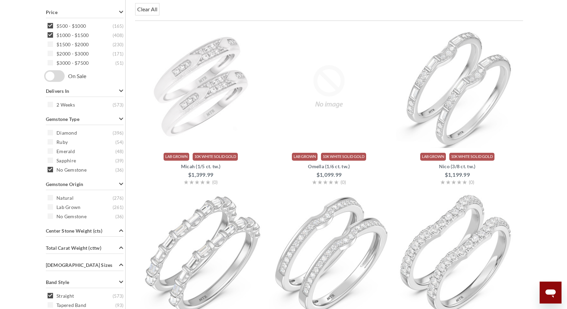
scroll to position [154, 0]
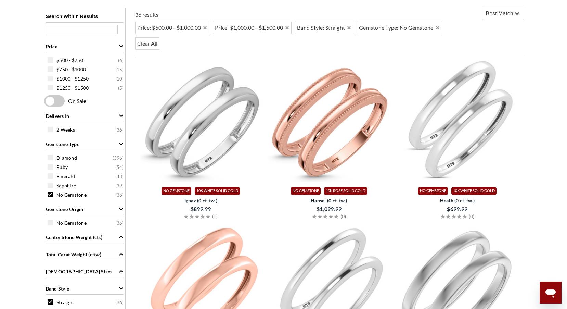
click at [51, 197] on span at bounding box center [50, 194] width 5 height 5
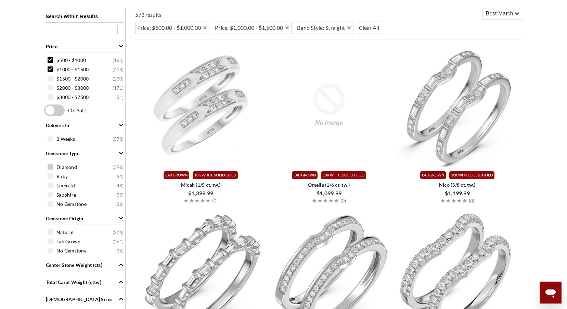
click at [49, 169] on div "Diamond ( 396 )" at bounding box center [87, 167] width 78 height 8
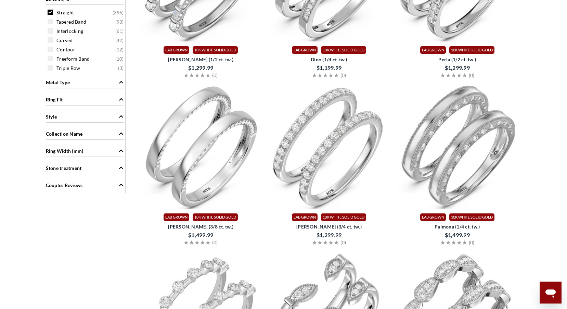
scroll to position [496, 0]
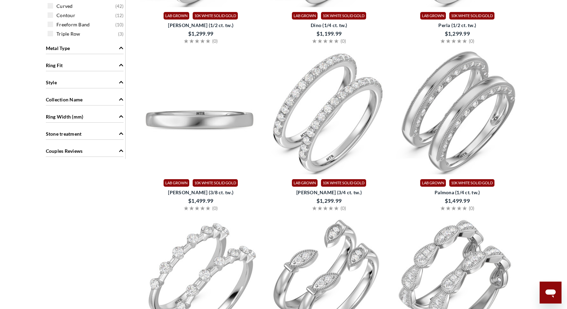
click at [201, 150] on img at bounding box center [201, 112] width 123 height 123
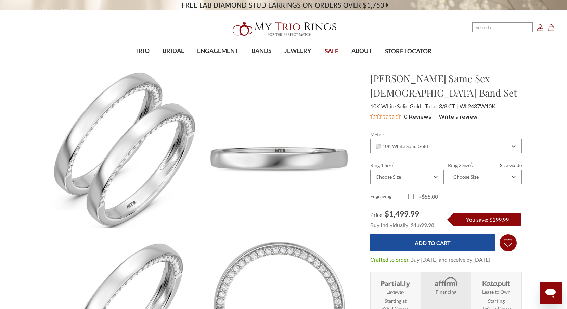
click at [509, 230] on icon "Wish Lists Wish Lists" at bounding box center [508, 242] width 9 height 51
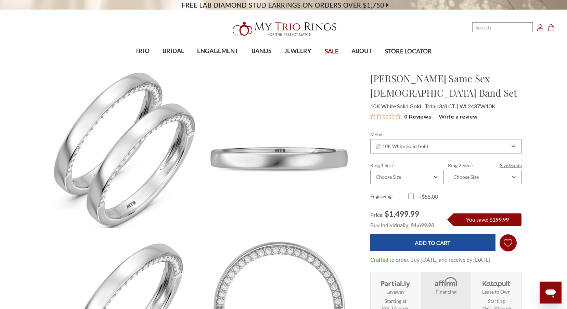
click at [507, 224] on icon "Wish Lists Wish Lists" at bounding box center [508, 242] width 9 height 51
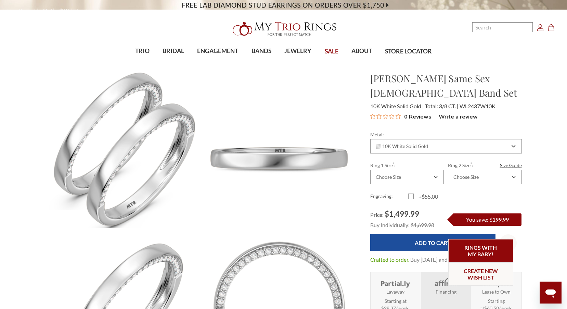
click at [487, 249] on link "Rings with my baby!" at bounding box center [481, 250] width 65 height 23
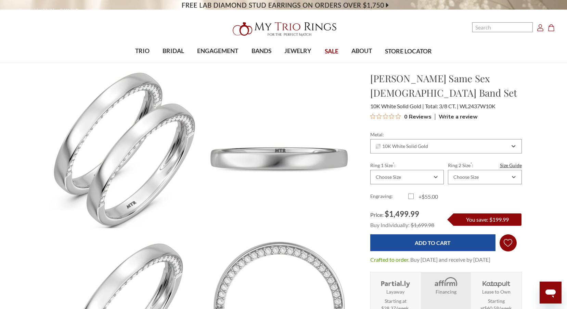
click at [507, 227] on icon "Wish Lists Wish Lists" at bounding box center [508, 242] width 9 height 51
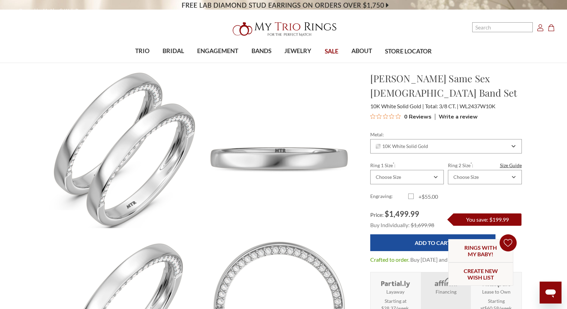
click at [507, 227] on icon "Wish Lists Wish Lists" at bounding box center [508, 242] width 9 height 51
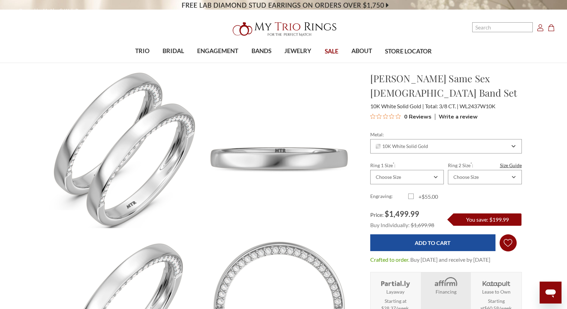
click at [511, 229] on icon "Wish Lists Wish Lists" at bounding box center [508, 242] width 9 height 51
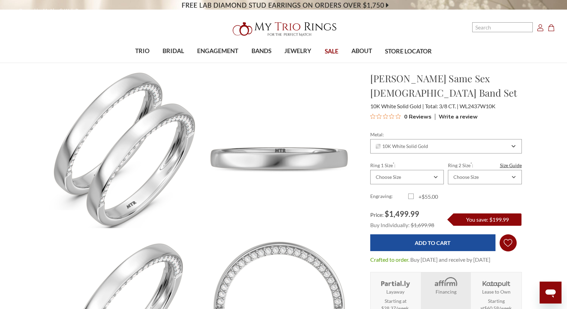
click at [500, 234] on link "Add to Wish List Wish Lists Wish Lists" at bounding box center [508, 242] width 17 height 17
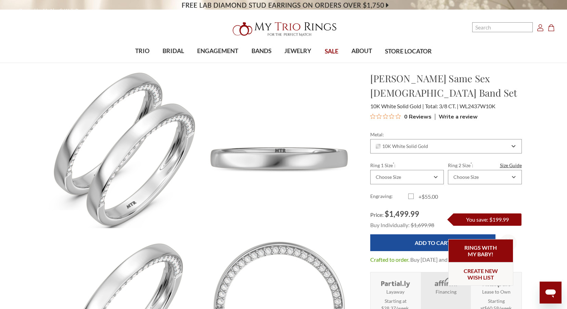
click at [487, 249] on link "Rings with my baby!" at bounding box center [481, 250] width 65 height 23
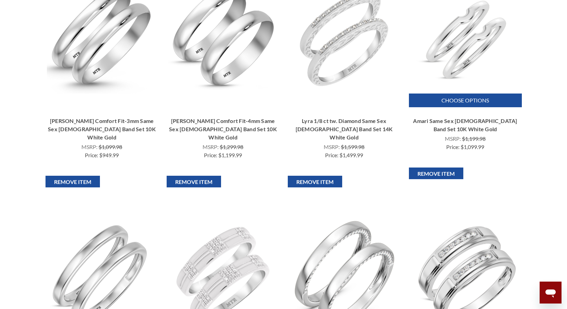
scroll to position [103, 0]
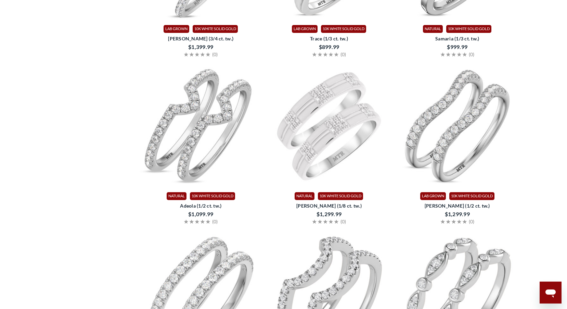
scroll to position [1489, 0]
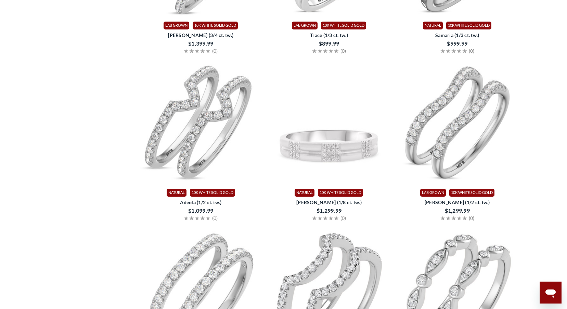
click at [342, 139] on img at bounding box center [329, 122] width 123 height 123
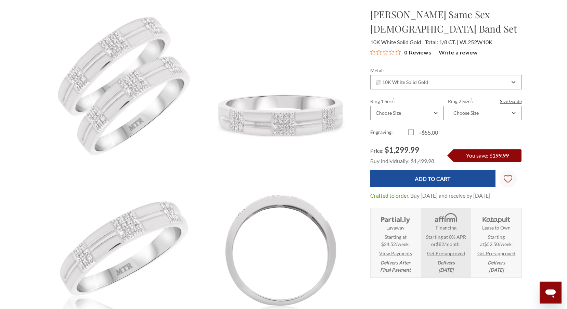
scroll to position [68, 0]
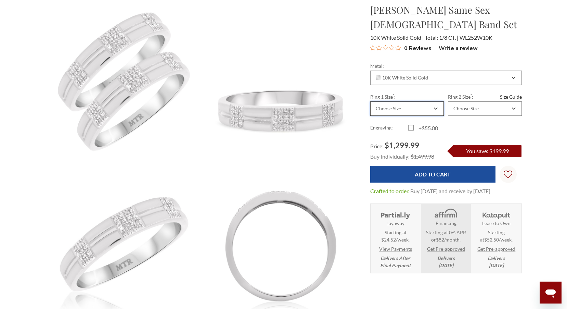
click at [427, 101] on div "Choose Size" at bounding box center [407, 108] width 74 height 14
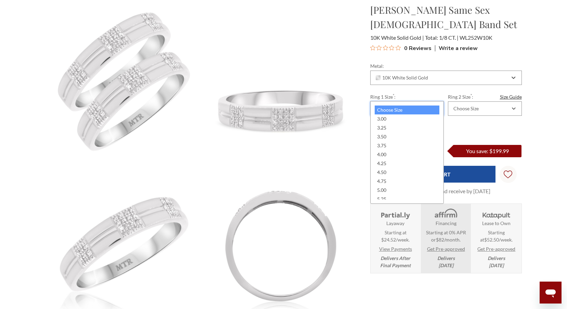
click at [427, 101] on div "Choose Size" at bounding box center [407, 108] width 74 height 14
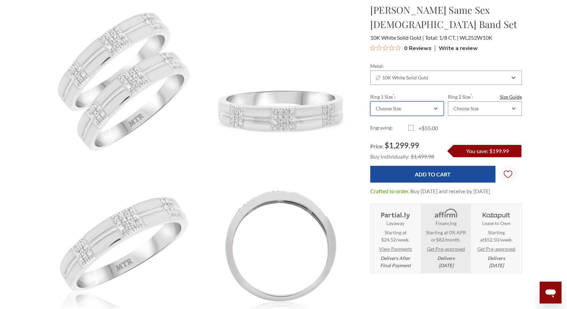
click at [417, 101] on div "Choose Size" at bounding box center [407, 108] width 74 height 14
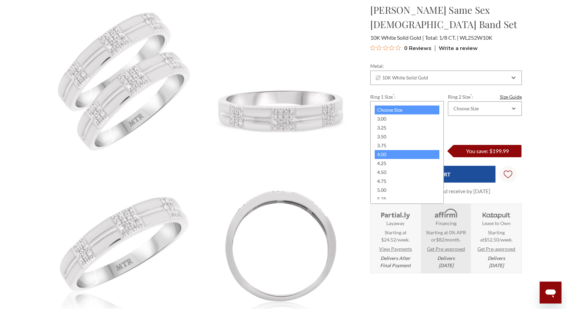
click at [394, 155] on div "4.00" at bounding box center [407, 154] width 65 height 9
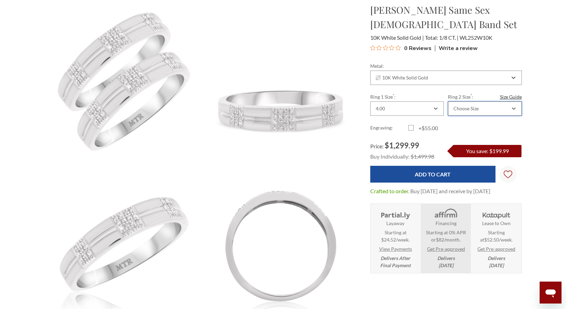
click at [467, 101] on div "Choose Size" at bounding box center [485, 108] width 74 height 14
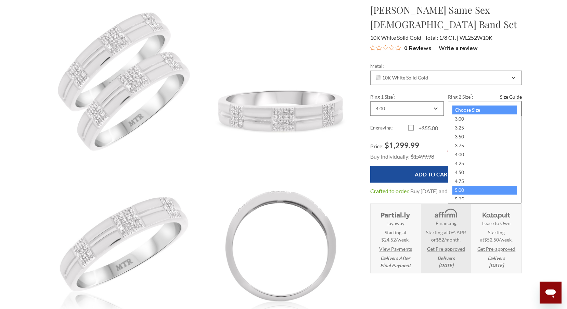
click at [469, 189] on div "5.00" at bounding box center [485, 190] width 65 height 9
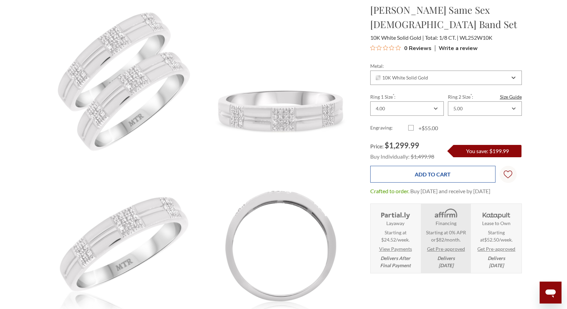
click at [446, 166] on input "Add to Cart" at bounding box center [432, 174] width 125 height 17
type input "Add to Cart"
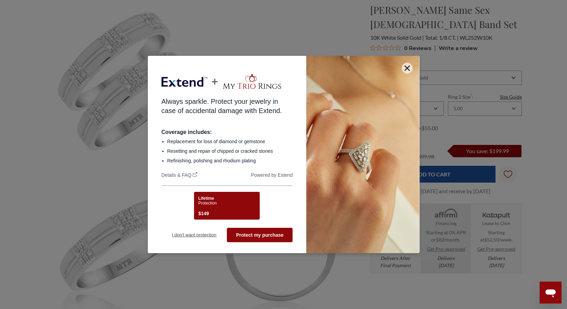
click at [212, 235] on button "I don't want protection" at bounding box center [195, 235] width 66 height 14
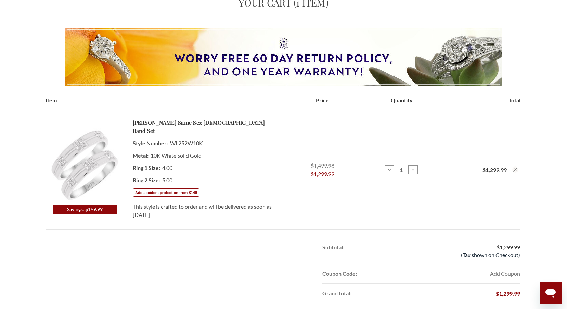
scroll to position [103, 0]
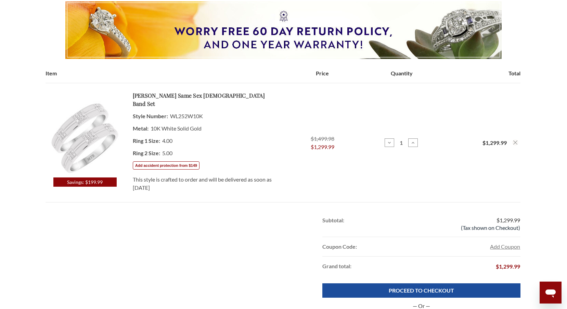
click at [515, 140] on icon "Remove Jesse 1/8 ct tw. Diamond Same Sex Ladies Band Set 10K White Gold from ca…" at bounding box center [516, 142] width 4 height 4
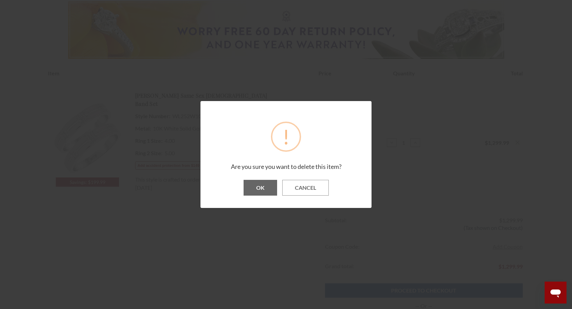
click at [268, 192] on button "OK" at bounding box center [261, 188] width 34 height 16
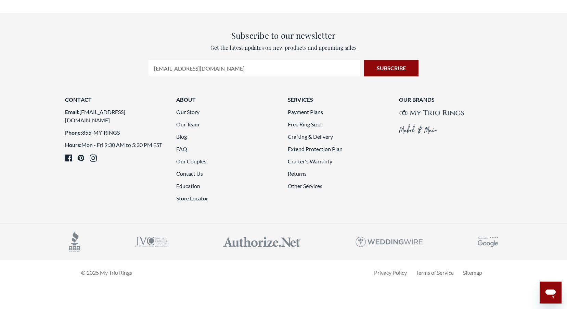
scroll to position [1489, 0]
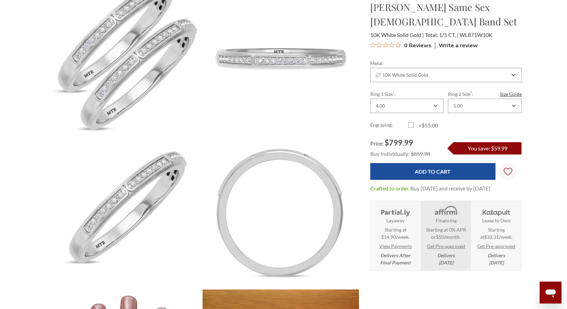
scroll to position [103, 0]
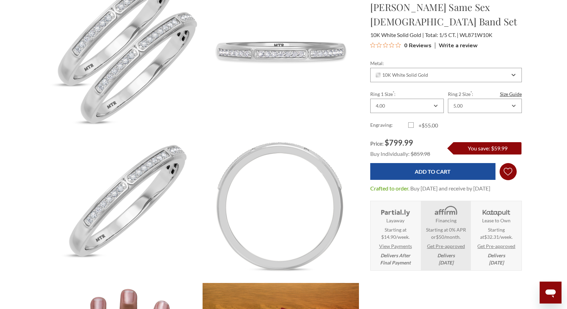
click at [509, 175] on icon "Wish Lists Wish Lists" at bounding box center [508, 171] width 9 height 51
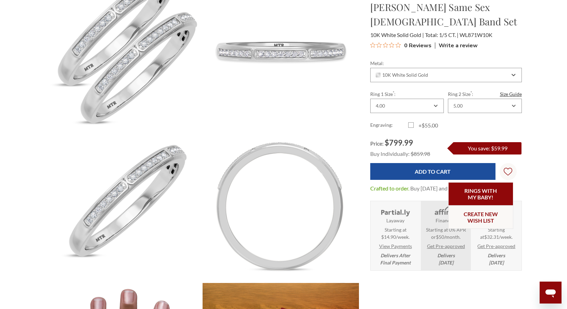
click at [487, 196] on link "Rings with my baby!" at bounding box center [481, 193] width 65 height 23
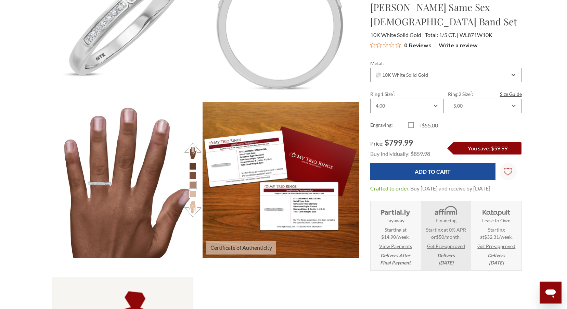
scroll to position [308, 0]
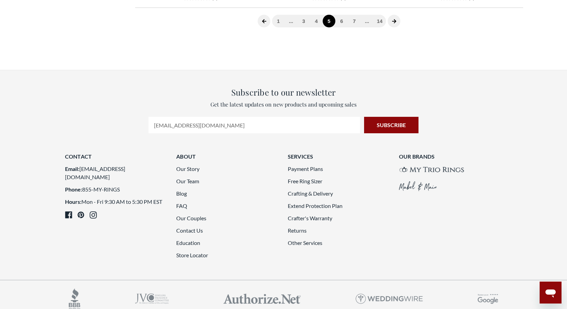
scroll to position [1044, 0]
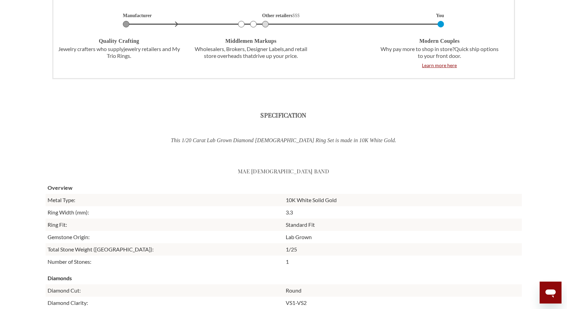
scroll to position [1061, 0]
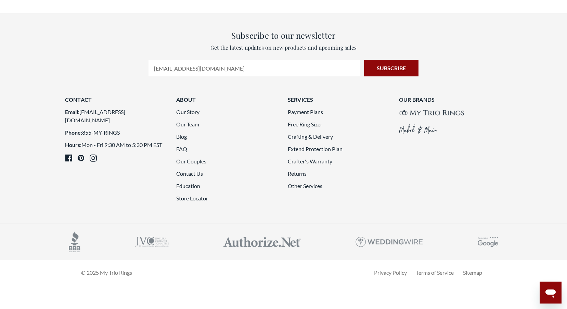
scroll to position [1797, 0]
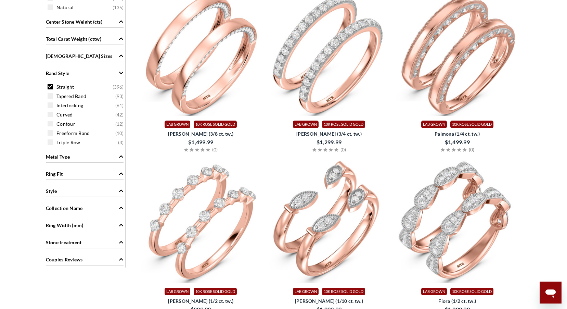
scroll to position [394, 0]
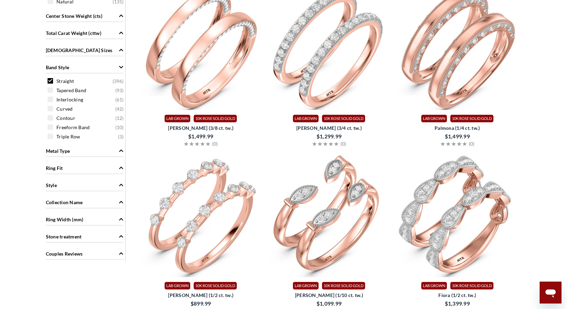
click at [66, 149] on span "Metal Type" at bounding box center [58, 150] width 24 height 7
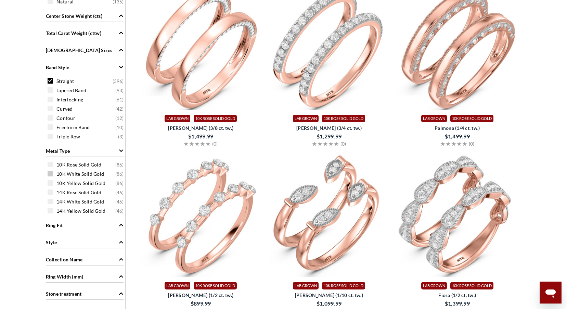
click at [50, 175] on span at bounding box center [50, 173] width 5 height 5
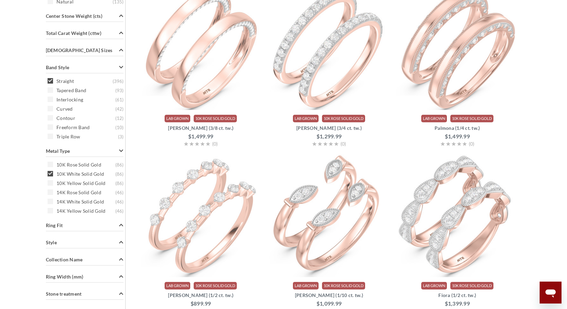
scroll to position [154, 0]
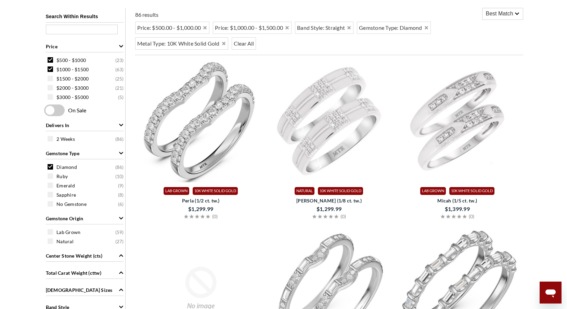
drag, startPoint x: 356, startPoint y: 213, endPoint x: 547, endPoint y: 87, distance: 229.2
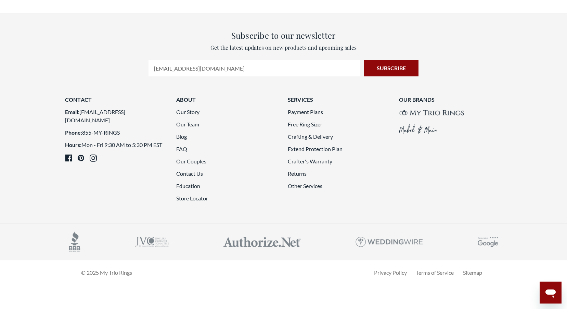
scroll to position [1660, 0]
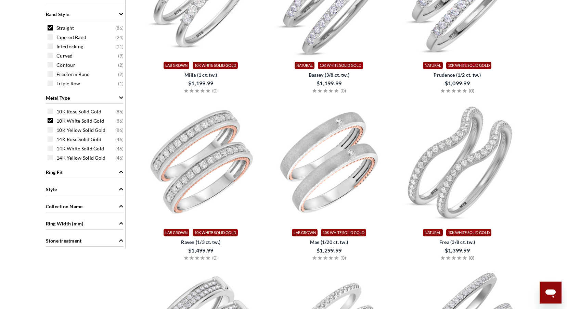
scroll to position [462, 0]
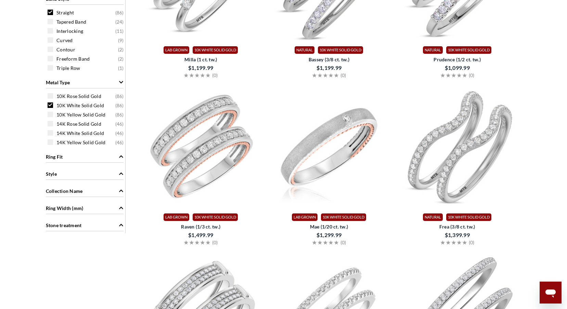
click at [336, 143] on img at bounding box center [329, 147] width 123 height 123
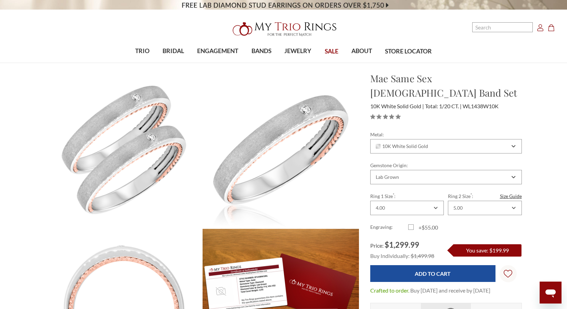
click at [304, 113] on img at bounding box center [281, 150] width 172 height 172
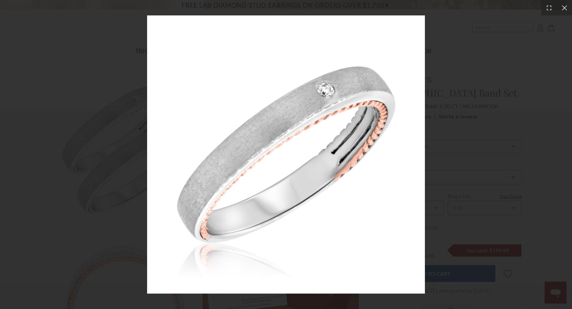
click at [328, 90] on img at bounding box center [286, 154] width 278 height 278
click at [564, 11] on icon at bounding box center [564, 7] width 7 height 7
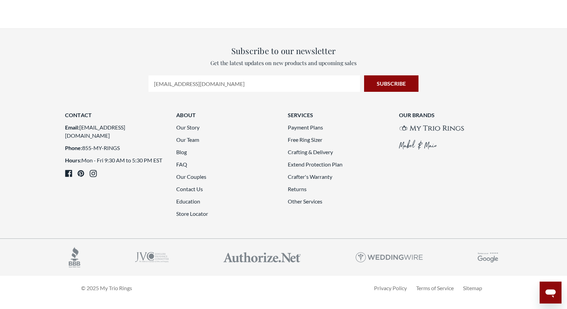
scroll to position [1318, 0]
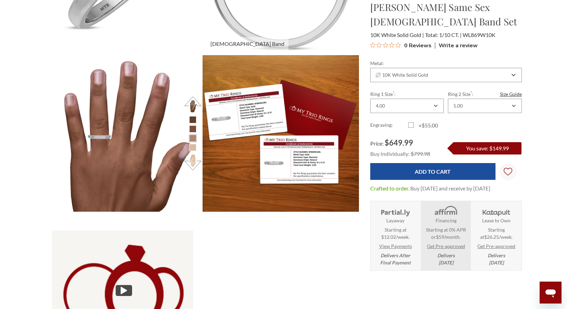
scroll to position [342, 0]
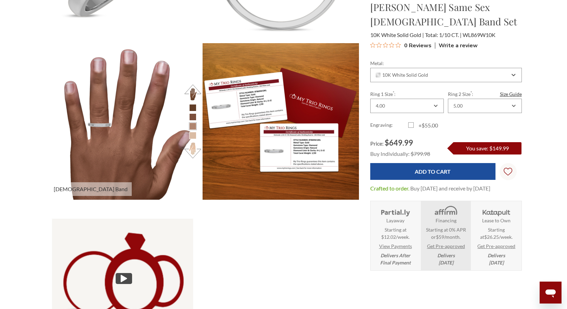
click at [194, 137] on li at bounding box center [192, 135] width 7 height 7
click at [193, 155] on button at bounding box center [193, 150] width 19 height 19
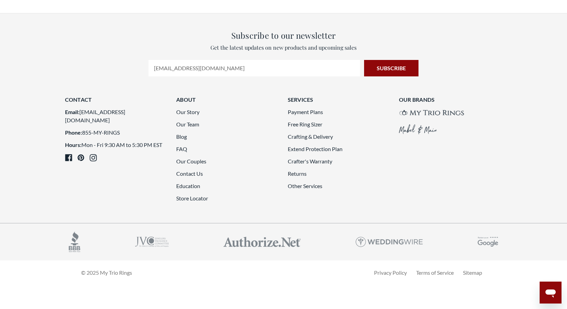
scroll to position [1250, 0]
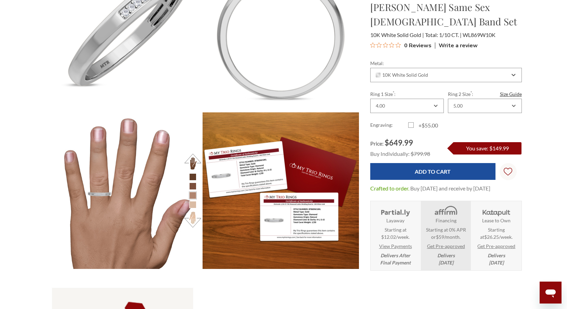
scroll to position [274, 0]
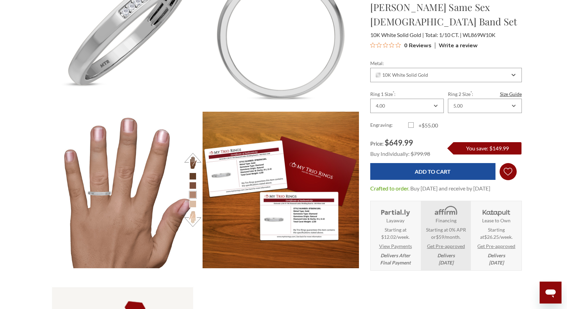
click at [508, 170] on icon "Wish Lists Wish Lists" at bounding box center [508, 171] width 9 height 51
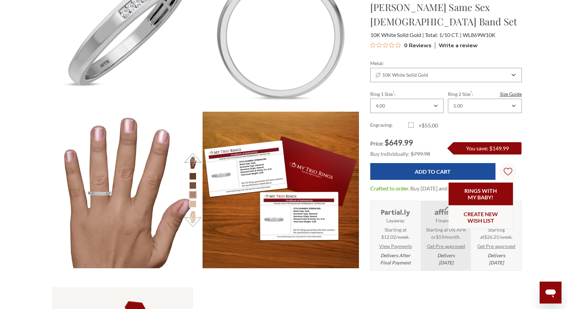
click at [476, 194] on link "Rings with my baby!" at bounding box center [481, 193] width 65 height 23
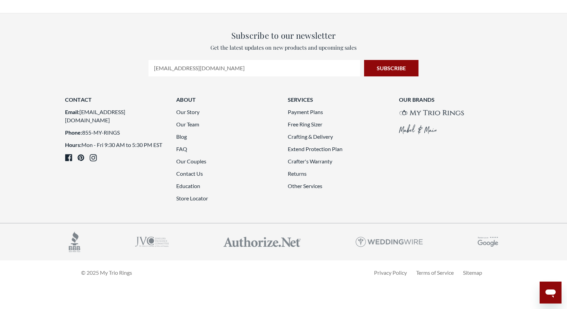
scroll to position [1558, 0]
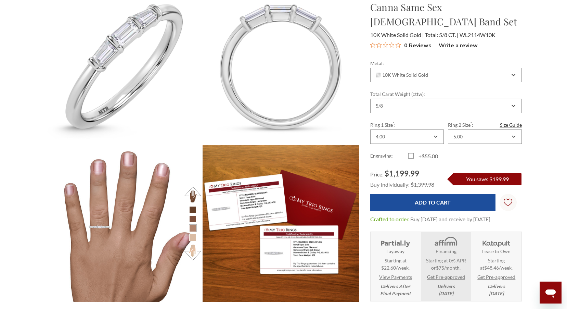
scroll to position [240, 0]
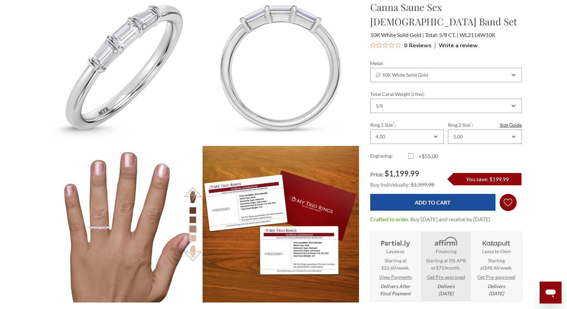
click at [506, 187] on icon "Wish Lists Wish Lists" at bounding box center [508, 202] width 9 height 51
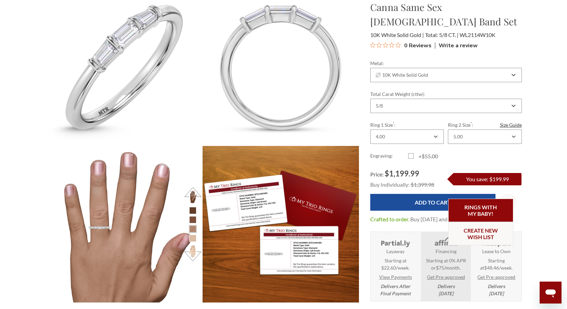
click at [477, 207] on link "Rings with my baby!" at bounding box center [481, 210] width 65 height 23
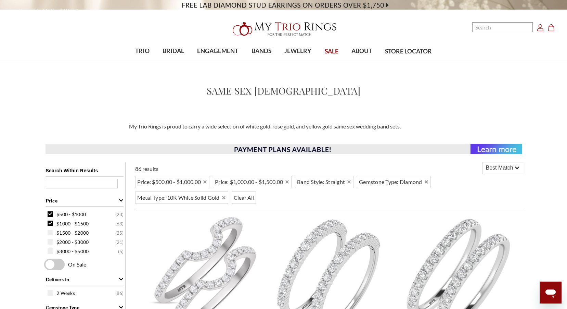
click at [540, 27] on icon "Account Account" at bounding box center [540, 27] width 7 height 7
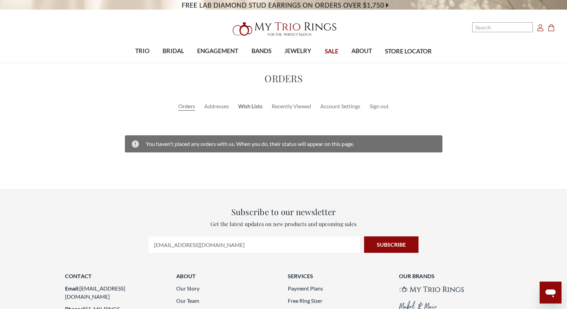
click at [250, 105] on link "Wish Lists" at bounding box center [250, 106] width 24 height 8
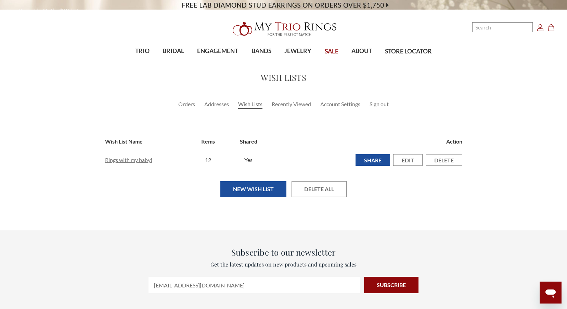
click at [134, 159] on link "Rings with my baby!" at bounding box center [128, 159] width 47 height 7
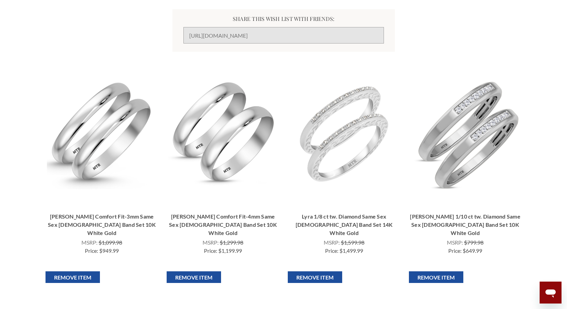
scroll to position [103, 0]
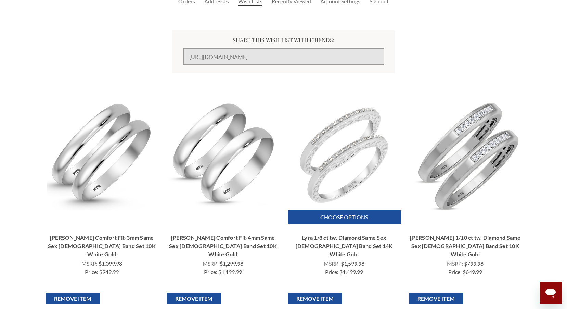
click at [344, 159] on img "Lyra 1/8 ct tw. Diamond Same Sex Ladies Band Set 14K White Gold, $1,499.99\a\a" at bounding box center [344, 155] width 110 height 110
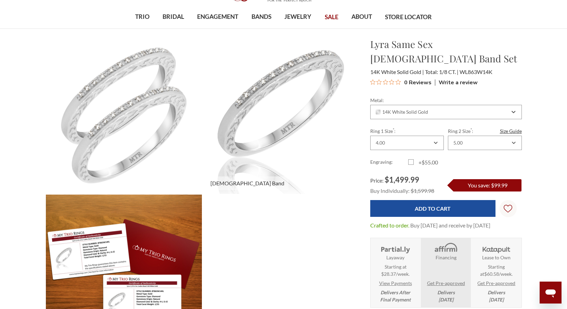
scroll to position [304, 471]
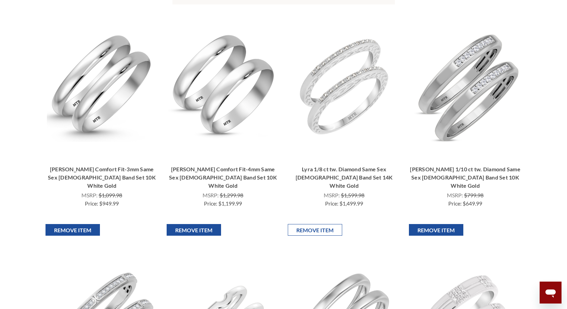
click at [329, 224] on input "Remove Item" at bounding box center [315, 230] width 54 height 12
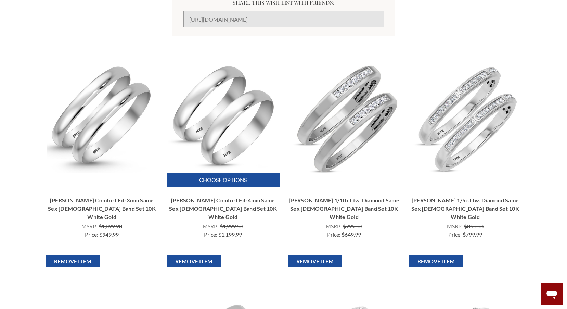
scroll to position [171, 0]
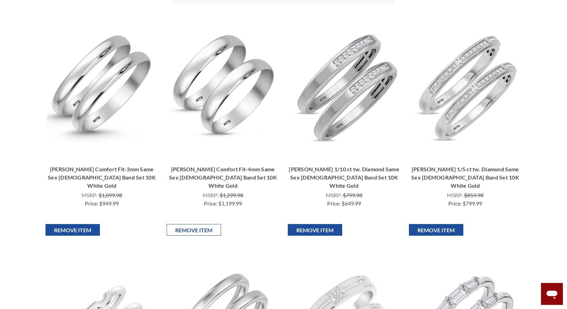
click at [203, 224] on input "Remove Item" at bounding box center [194, 230] width 54 height 12
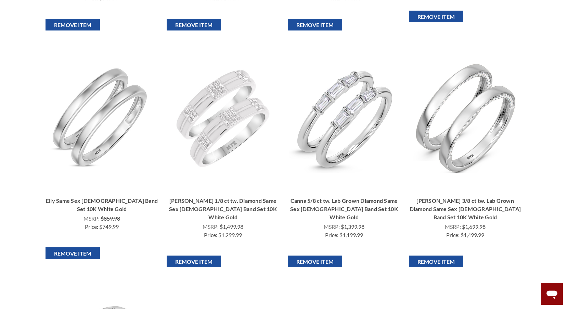
scroll to position [377, 0]
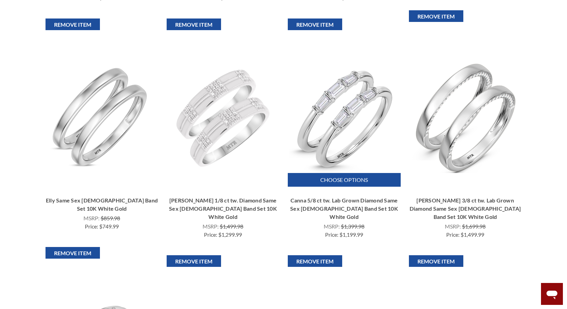
click at [352, 108] on img "Canna 5/8 ct tw. Lab Grown Diamond Same Sex Ladies Band Set 10K White Gold, $1,…" at bounding box center [344, 118] width 110 height 110
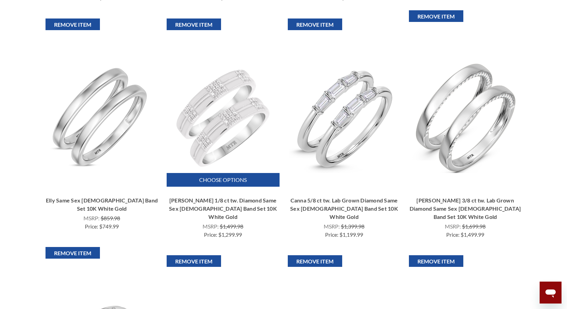
click at [247, 101] on img "Jesse 1/8 ct tw. Diamond Same Sex Ladies Band Set 10K White Gold, $1,299.99\a\a" at bounding box center [223, 118] width 110 height 110
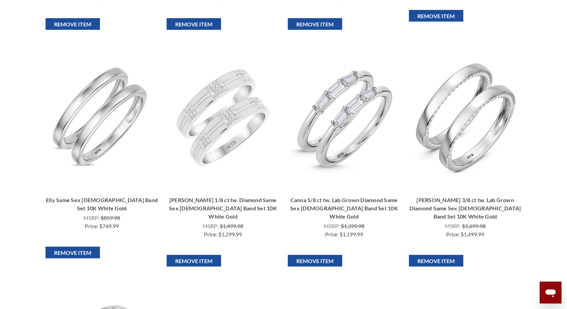
scroll to position [377, 0]
click at [85, 247] on input "Remove Item" at bounding box center [73, 253] width 54 height 12
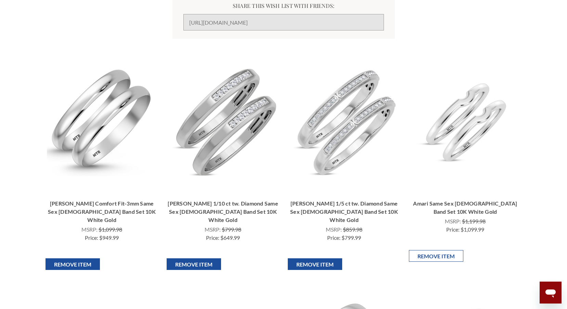
click at [434, 253] on input "Remove Item" at bounding box center [436, 256] width 54 height 12
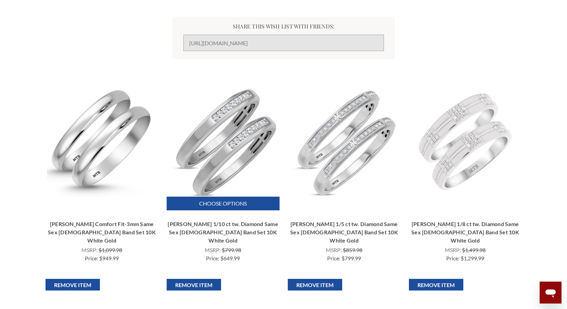
scroll to position [137, 0]
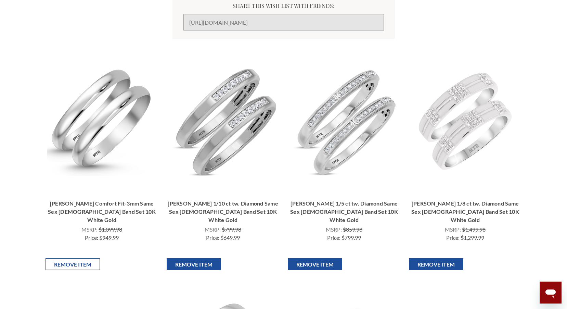
click at [80, 258] on input "Remove Item" at bounding box center [73, 264] width 54 height 12
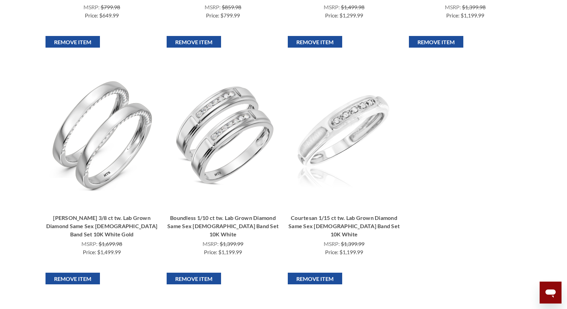
scroll to position [411, 0]
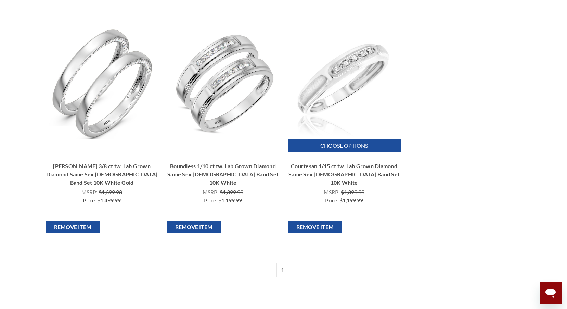
click at [327, 60] on img "Courtesan 1/15 ct tw. Lab Grown Diamond Same Sex Ladies Band Set 10K White, $1,…" at bounding box center [344, 84] width 110 height 110
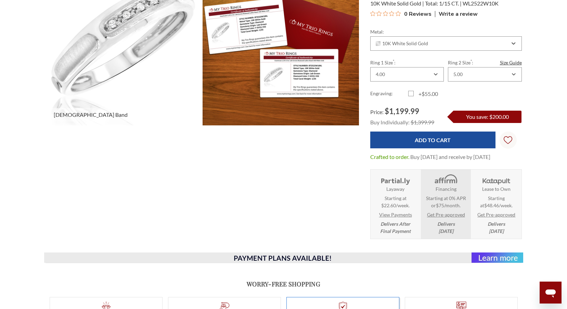
click at [96, 52] on img at bounding box center [124, 47] width 172 height 172
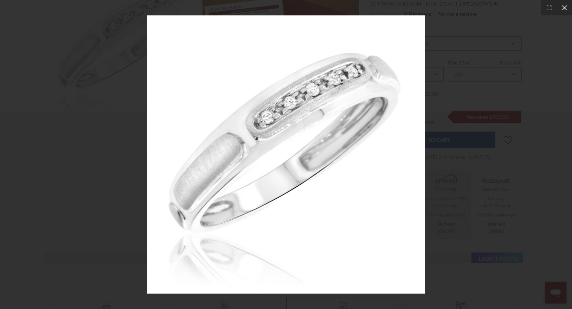
click at [567, 7] on icon at bounding box center [564, 7] width 7 height 7
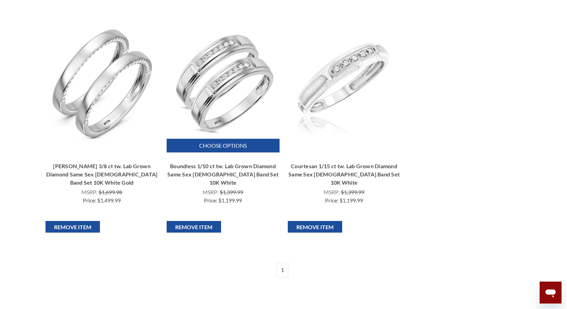
click at [231, 63] on img "Boundless 1/10 ct tw. Lab Grown Diamond Same Sex Ladies Band Set 10K White, $1,…" at bounding box center [223, 84] width 110 height 110
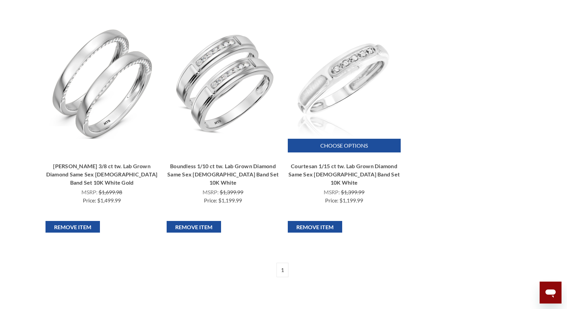
click at [349, 59] on img "Courtesan 1/15 ct tw. Lab Grown Diamond Same Sex Ladies Band Set 10K White, $1,…" at bounding box center [344, 84] width 110 height 110
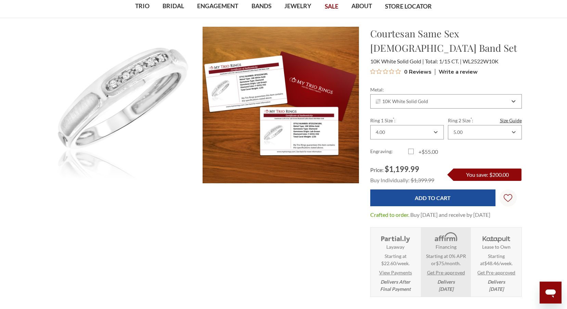
scroll to position [34, 0]
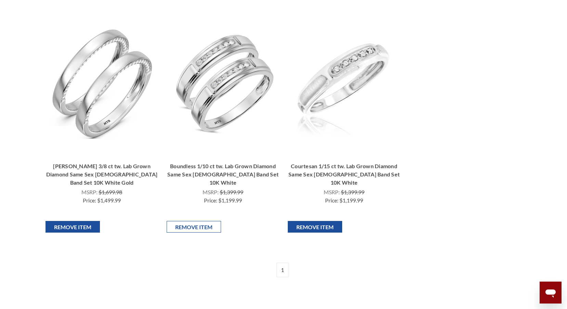
click at [193, 221] on input "Remove Item" at bounding box center [194, 227] width 54 height 12
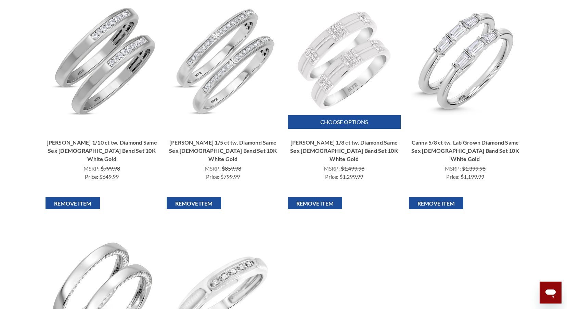
scroll to position [205, 0]
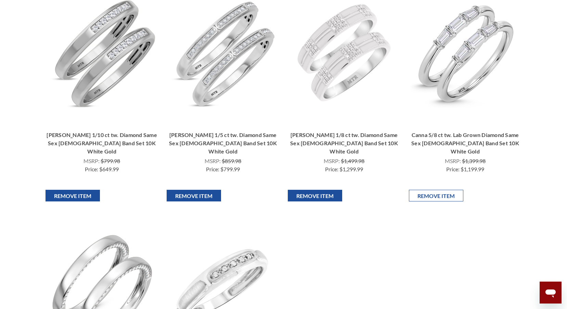
click at [437, 190] on input "Remove Item" at bounding box center [436, 196] width 54 height 12
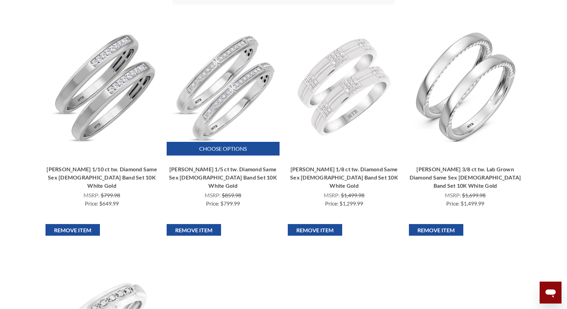
click at [216, 88] on img "Delphine 1/5 ct tw. Diamond Same Sex Ladies Band Set 10K White Gold, $799.99\a\a" at bounding box center [223, 87] width 110 height 110
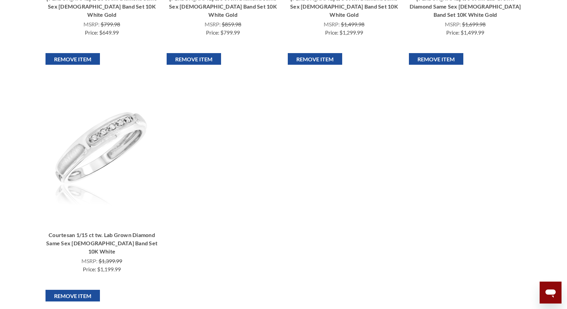
scroll to position [342, 0]
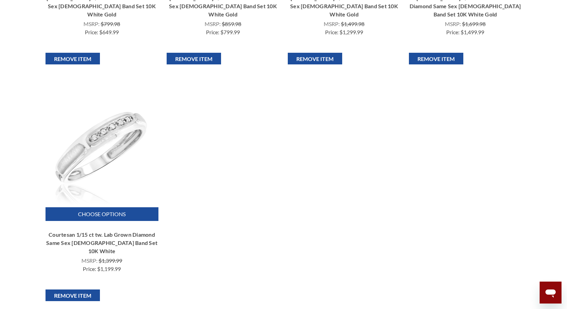
click at [91, 124] on img "Courtesan 1/15 ct tw. Lab Grown Diamond Same Sex Ladies Band Set 10K White, $1,…" at bounding box center [102, 152] width 110 height 110
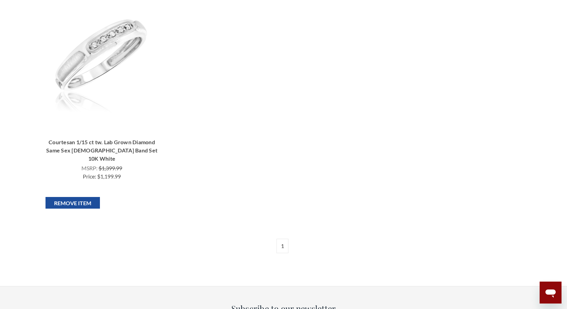
scroll to position [445, 0]
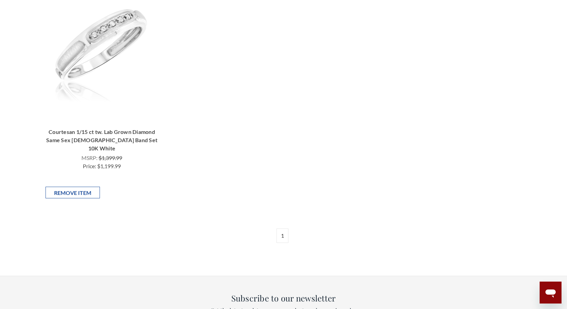
click at [77, 187] on input "Remove Item" at bounding box center [73, 193] width 54 height 12
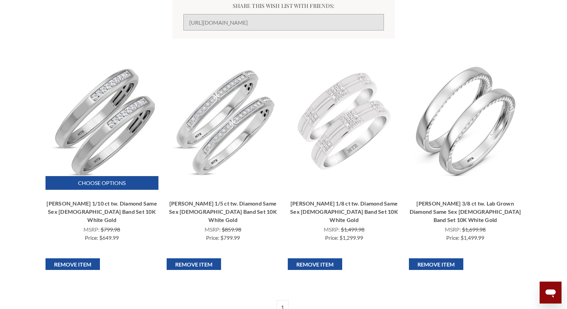
click at [122, 128] on img "Chrisoula 1/10 ct tw. Diamond Same Sex Ladies Band Set 10K White Gold, $649.99\…" at bounding box center [102, 121] width 110 height 110
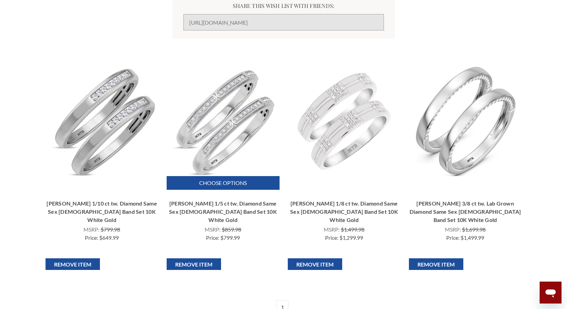
click at [233, 126] on img "Delphine 1/5 ct tw. Diamond Same Sex Ladies Band Set 10K White Gold, $799.99\a\a" at bounding box center [223, 121] width 110 height 110
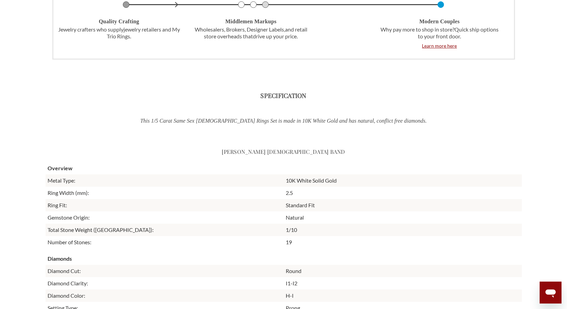
scroll to position [1404, 0]
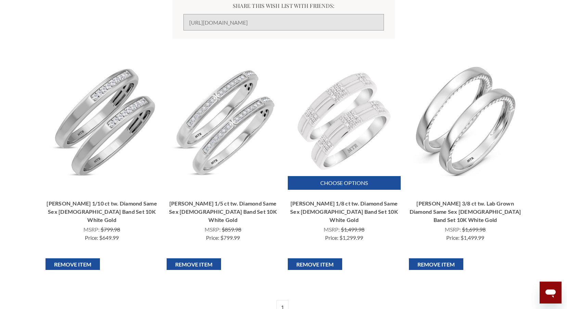
click at [330, 115] on img "Jesse 1/8 ct tw. Diamond Same Sex Ladies Band Set 10K White Gold, $1,299.99\a\a" at bounding box center [344, 121] width 110 height 110
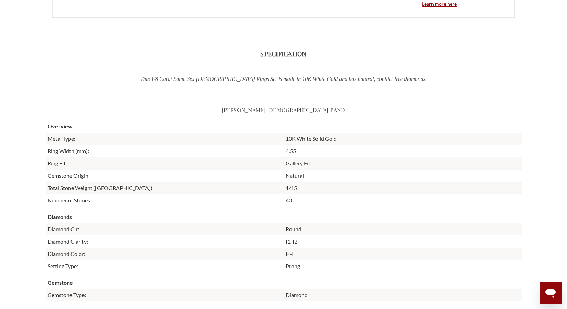
scroll to position [856, 0]
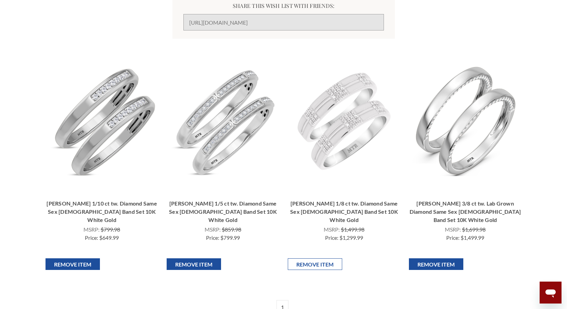
click at [320, 258] on input "Remove Item" at bounding box center [315, 264] width 54 height 12
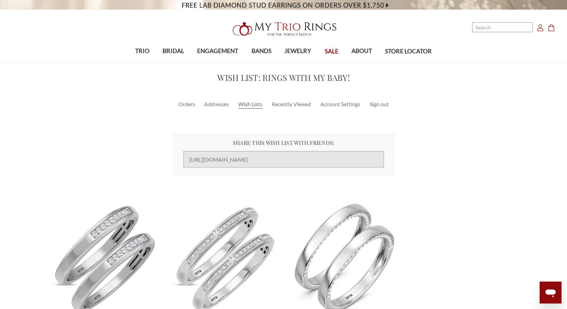
click at [357, 235] on img "Dario 3/8 ct tw. Lab Grown Diamond Same Sex Ladies Band Set 10K White Gold, $1,…" at bounding box center [344, 258] width 110 height 110
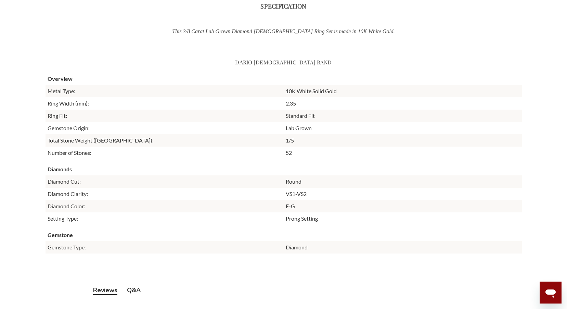
scroll to position [890, 0]
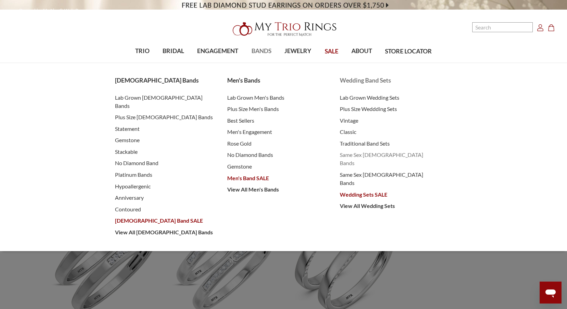
click at [361, 154] on span "Same Sex [DEMOGRAPHIC_DATA] Bands" at bounding box center [389, 159] width 99 height 16
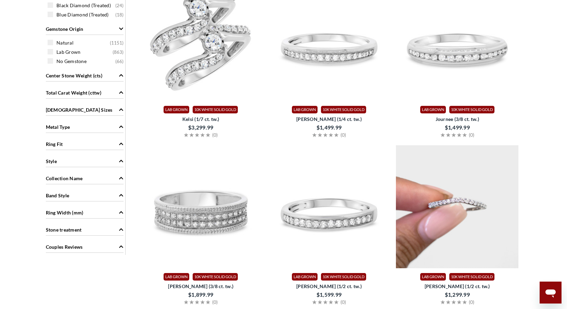
scroll to position [411, 0]
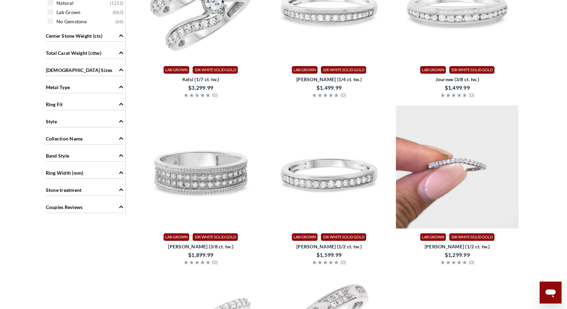
click at [119, 172] on span "Ring Width (mm)" at bounding box center [121, 172] width 5 height 7
click at [119, 172] on icon "Ring Width (mm)" at bounding box center [121, 172] width 5 height 5
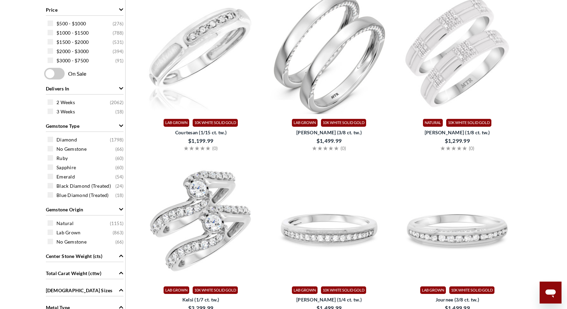
scroll to position [171, 0]
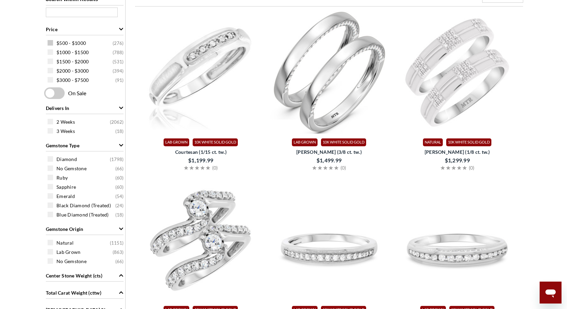
click at [51, 41] on span at bounding box center [50, 42] width 5 height 5
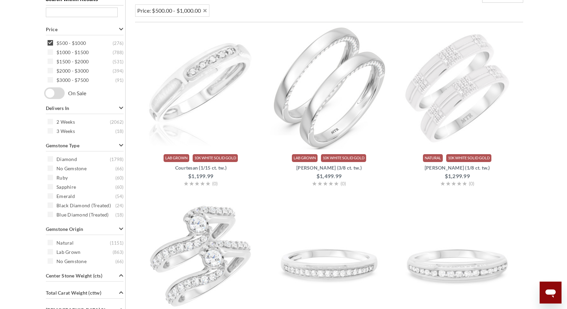
scroll to position [154, 0]
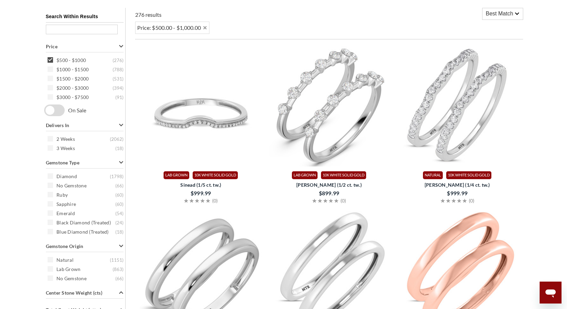
click at [51, 68] on div "Search Within Results Price $500 - $1000 ( 276 ) $1000 - $1500 ( 788 ) $1500 - …" at bounding box center [84, 240] width 81 height 464
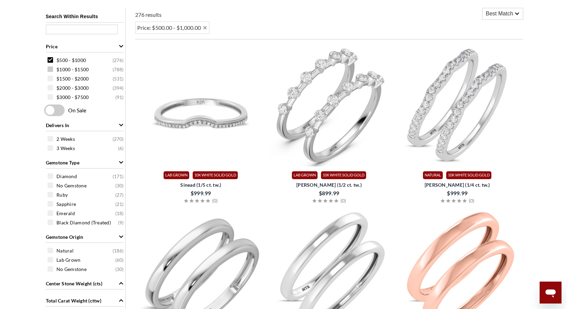
click at [49, 69] on span at bounding box center [50, 68] width 5 height 5
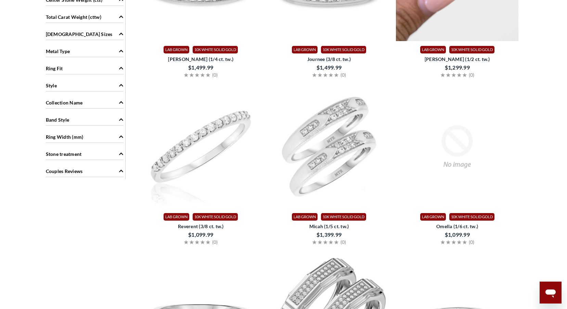
scroll to position [462, 0]
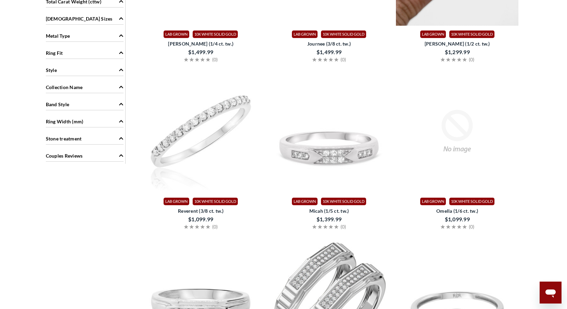
click at [328, 142] on img at bounding box center [329, 131] width 123 height 123
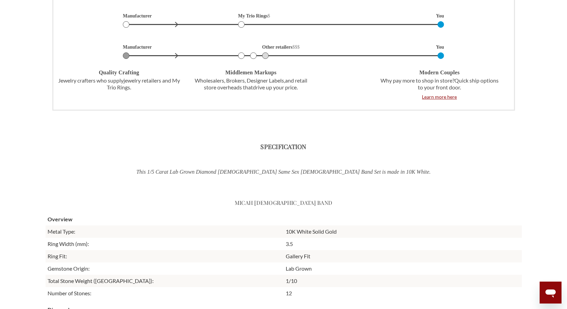
scroll to position [753, 0]
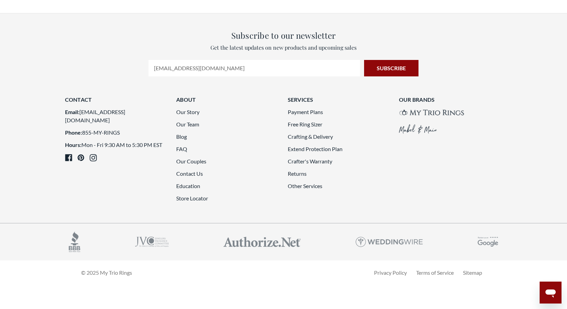
scroll to position [1729, 0]
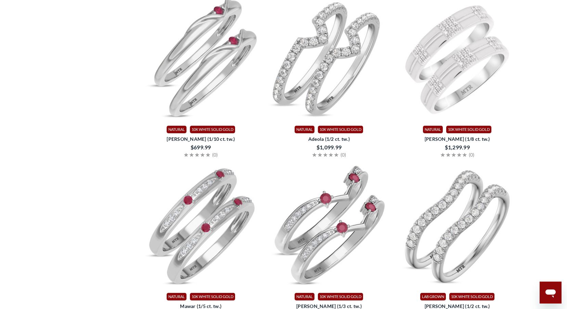
scroll to position [805, 0]
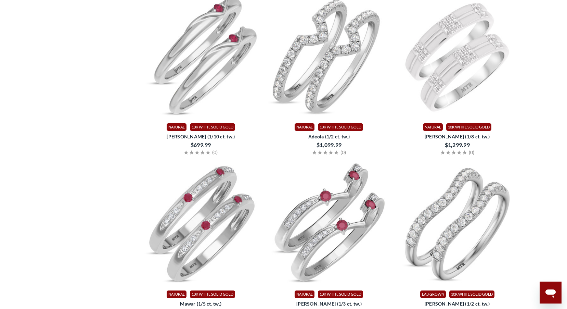
click at [197, 68] on img at bounding box center [201, 6] width 123 height 123
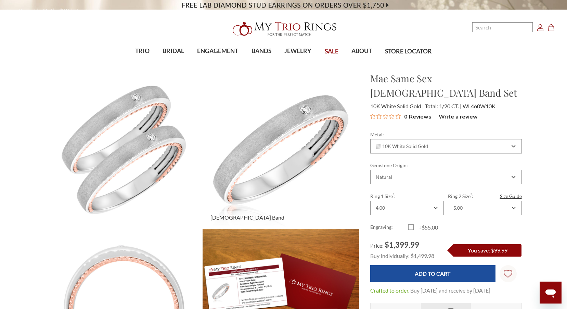
click at [288, 138] on img at bounding box center [281, 150] width 172 height 172
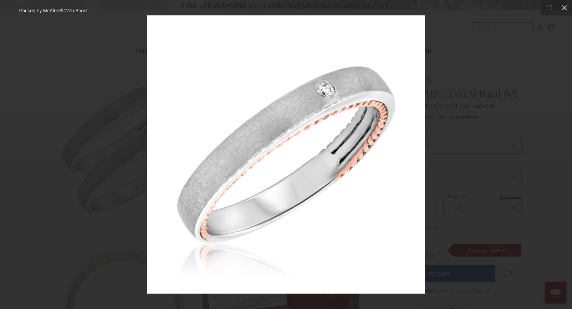
click at [567, 6] on div at bounding box center [564, 7] width 15 height 15
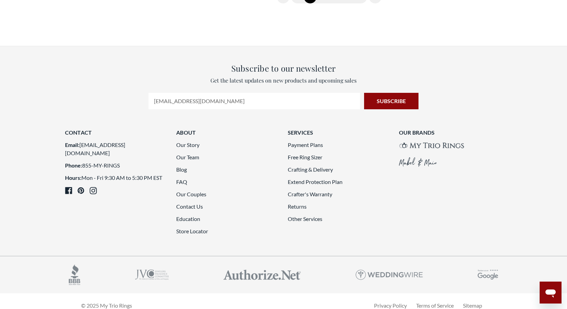
scroll to position [1660, 0]
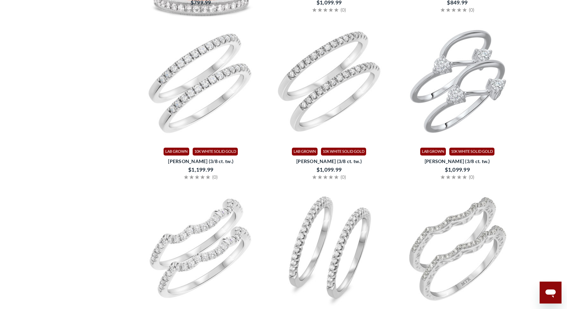
scroll to position [839, 0]
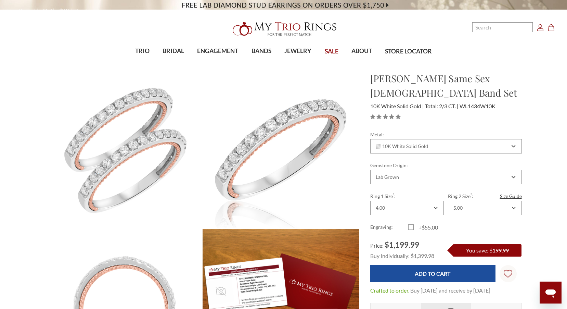
click at [290, 144] on img at bounding box center [281, 150] width 172 height 172
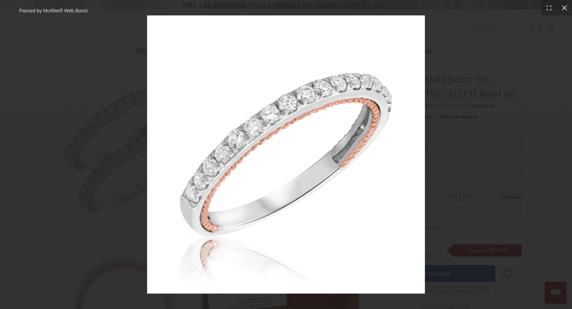
click at [567, 9] on div at bounding box center [564, 7] width 15 height 15
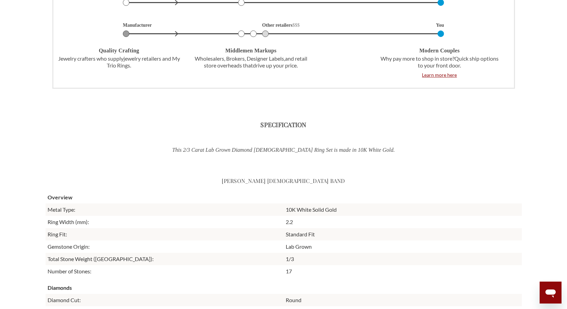
scroll to position [1061, 0]
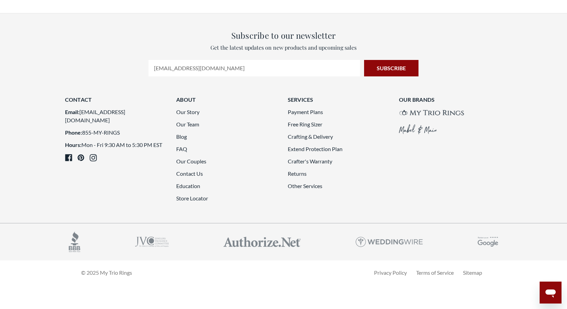
scroll to position [1660, 0]
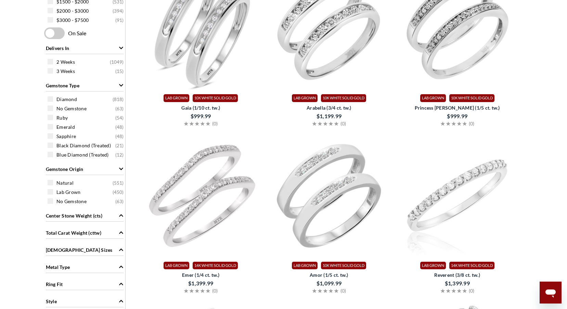
scroll to position [257, 0]
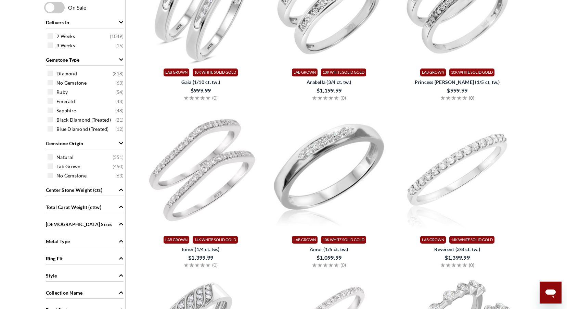
click at [298, 167] on img at bounding box center [329, 169] width 123 height 123
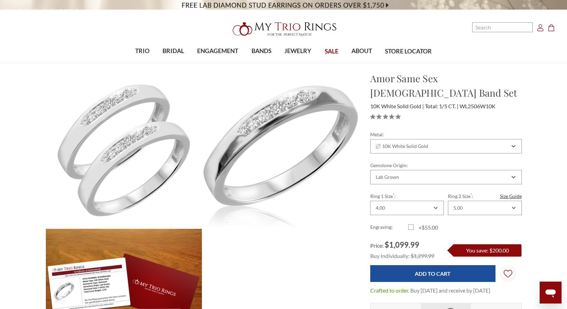
drag, startPoint x: 0, startPoint y: 0, endPoint x: 298, endPoint y: 167, distance: 341.4
click at [298, 167] on img at bounding box center [281, 150] width 172 height 172
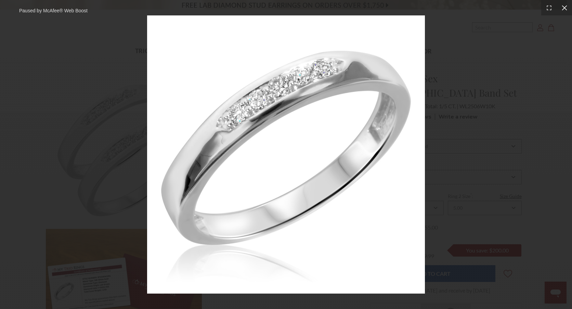
click at [566, 5] on icon at bounding box center [564, 7] width 7 height 7
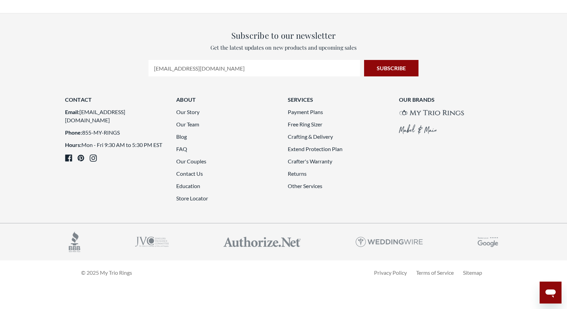
scroll to position [1592, 0]
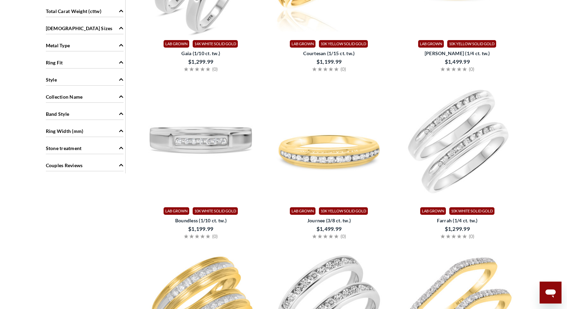
scroll to position [462, 0]
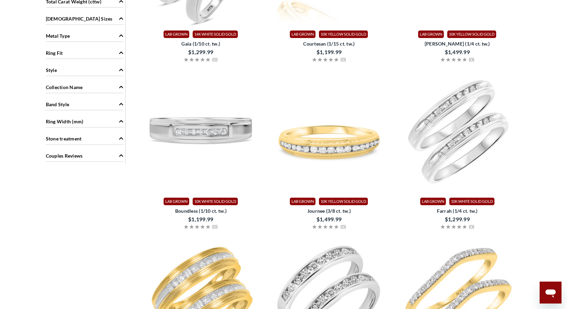
click at [204, 121] on img at bounding box center [201, 131] width 123 height 123
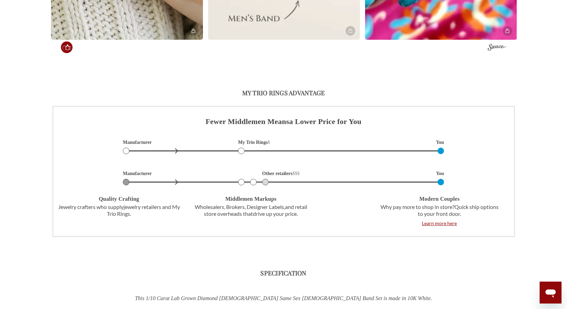
scroll to position [1096, 0]
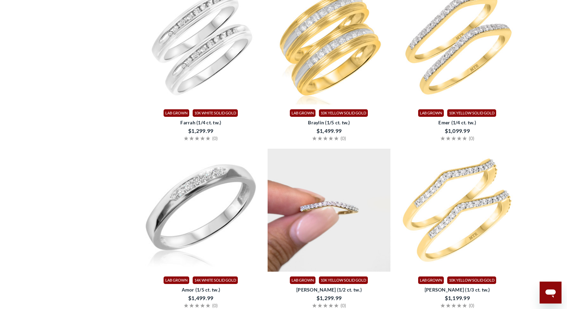
scroll to position [702, 0]
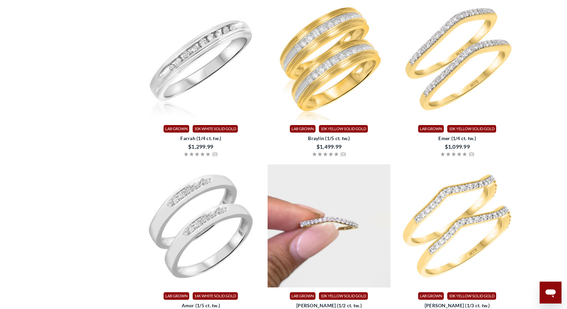
click at [214, 51] on img at bounding box center [201, 58] width 123 height 123
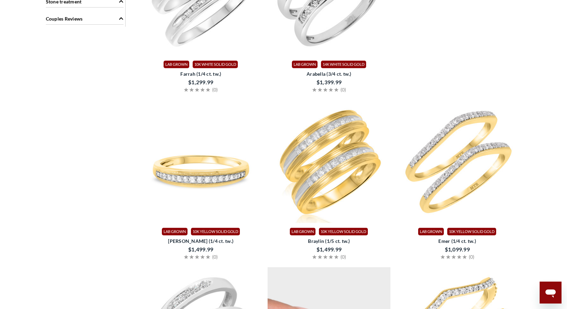
scroll to position [462, 0]
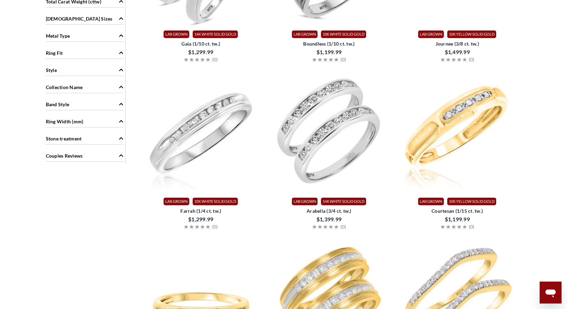
click at [197, 121] on img at bounding box center [201, 131] width 123 height 123
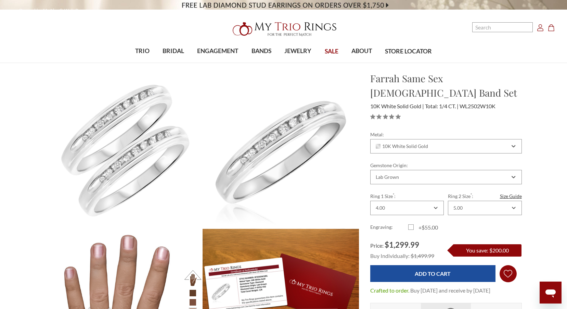
click at [508, 260] on icon "Wish Lists Wish Lists" at bounding box center [508, 273] width 9 height 51
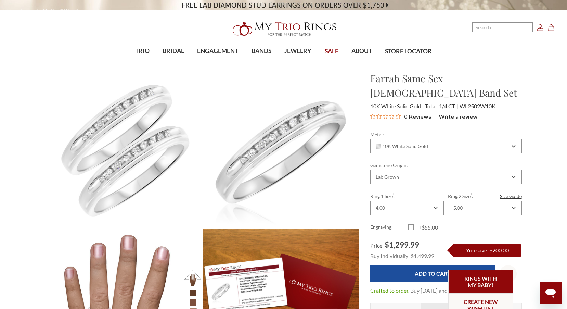
click at [491, 281] on link "Rings with my baby!" at bounding box center [481, 281] width 65 height 23
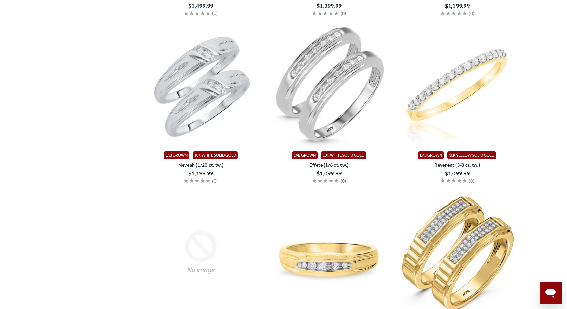
scroll to position [1010, 0]
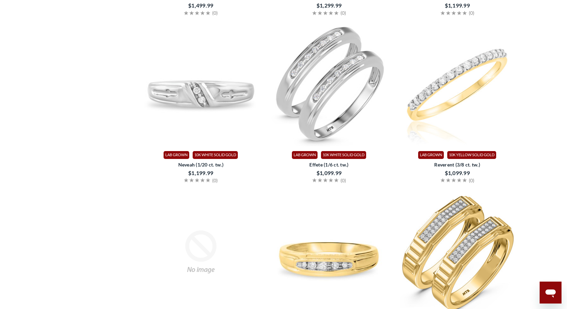
click at [203, 96] on img at bounding box center [201, 84] width 123 height 123
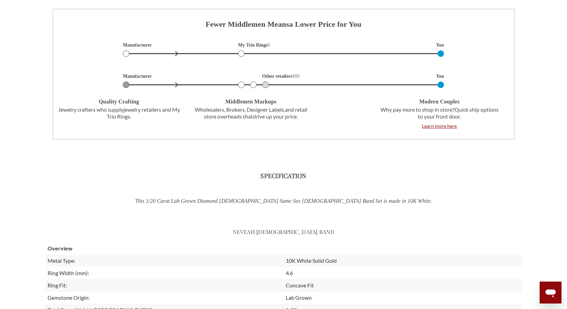
scroll to position [787, 0]
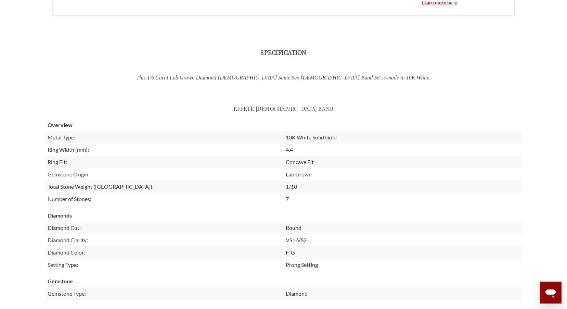
scroll to position [709, 0]
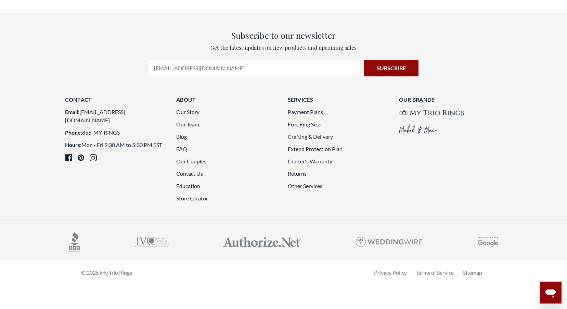
scroll to position [1763, 0]
